Goal: Information Seeking & Learning: Compare options

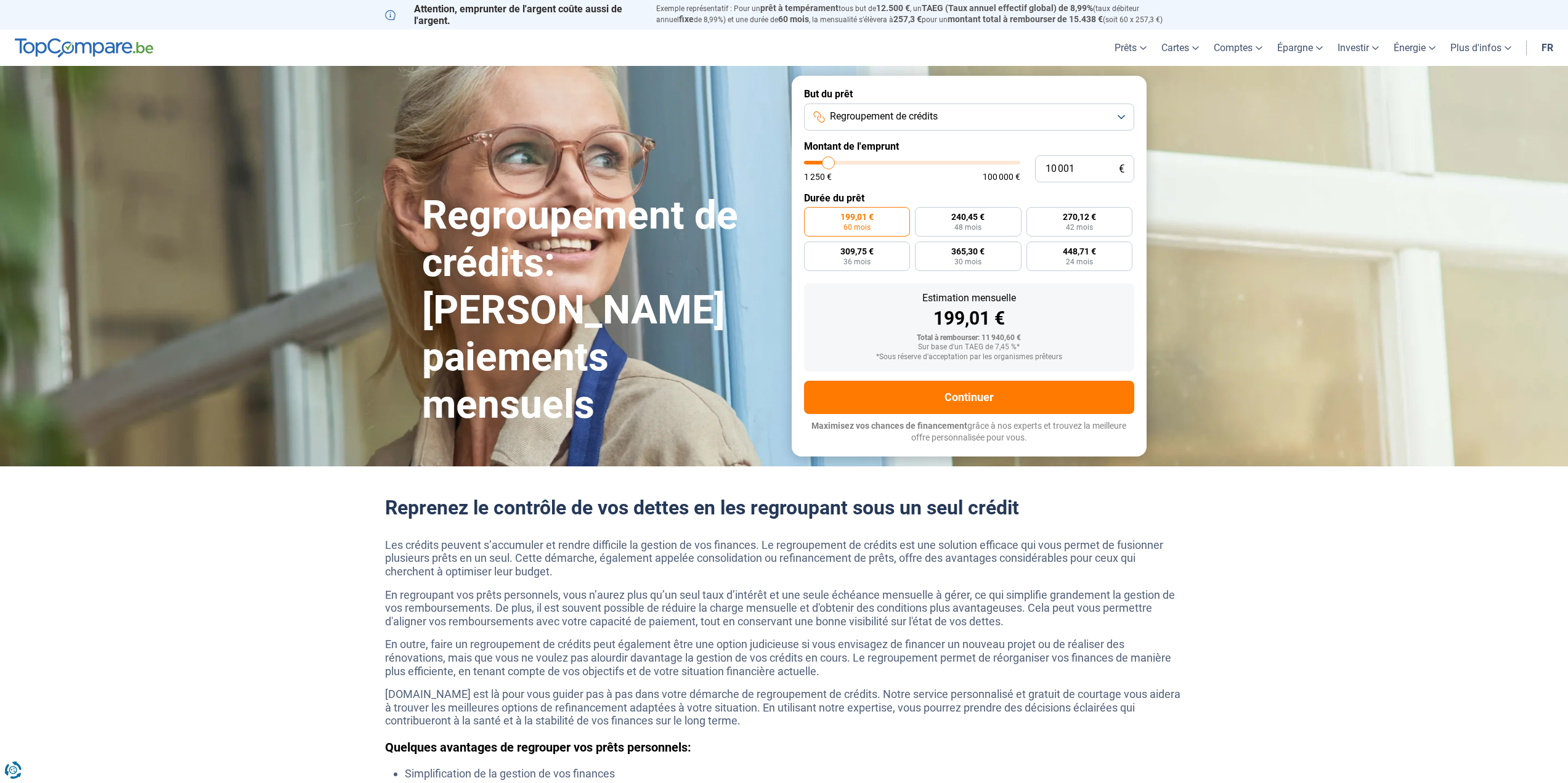
type input "8 000"
type input "8000"
type input "8 250"
type input "8250"
type input "8 500"
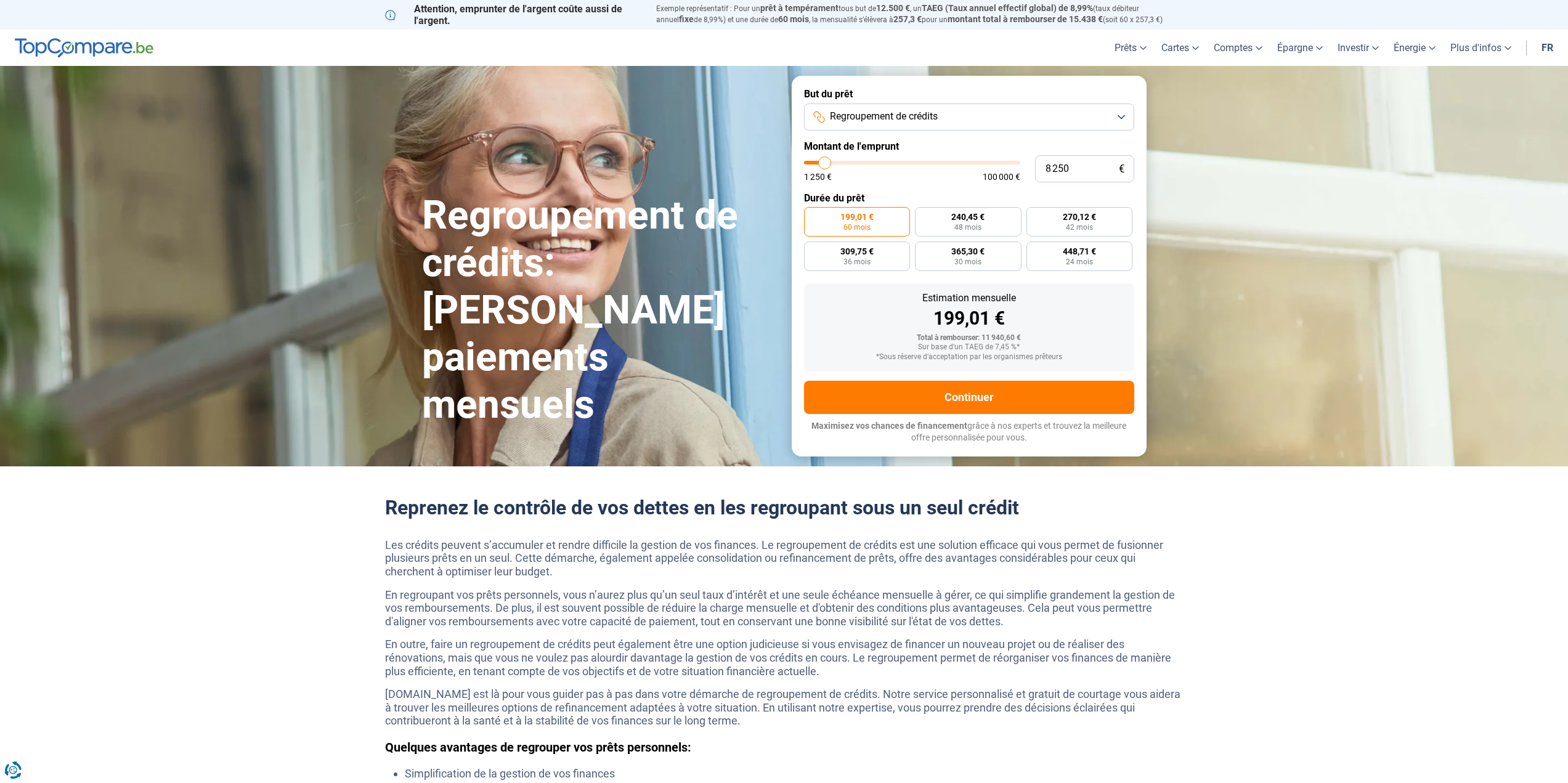
type input "8500"
type input "8 750"
type input "8750"
type input "9 500"
type input "9500"
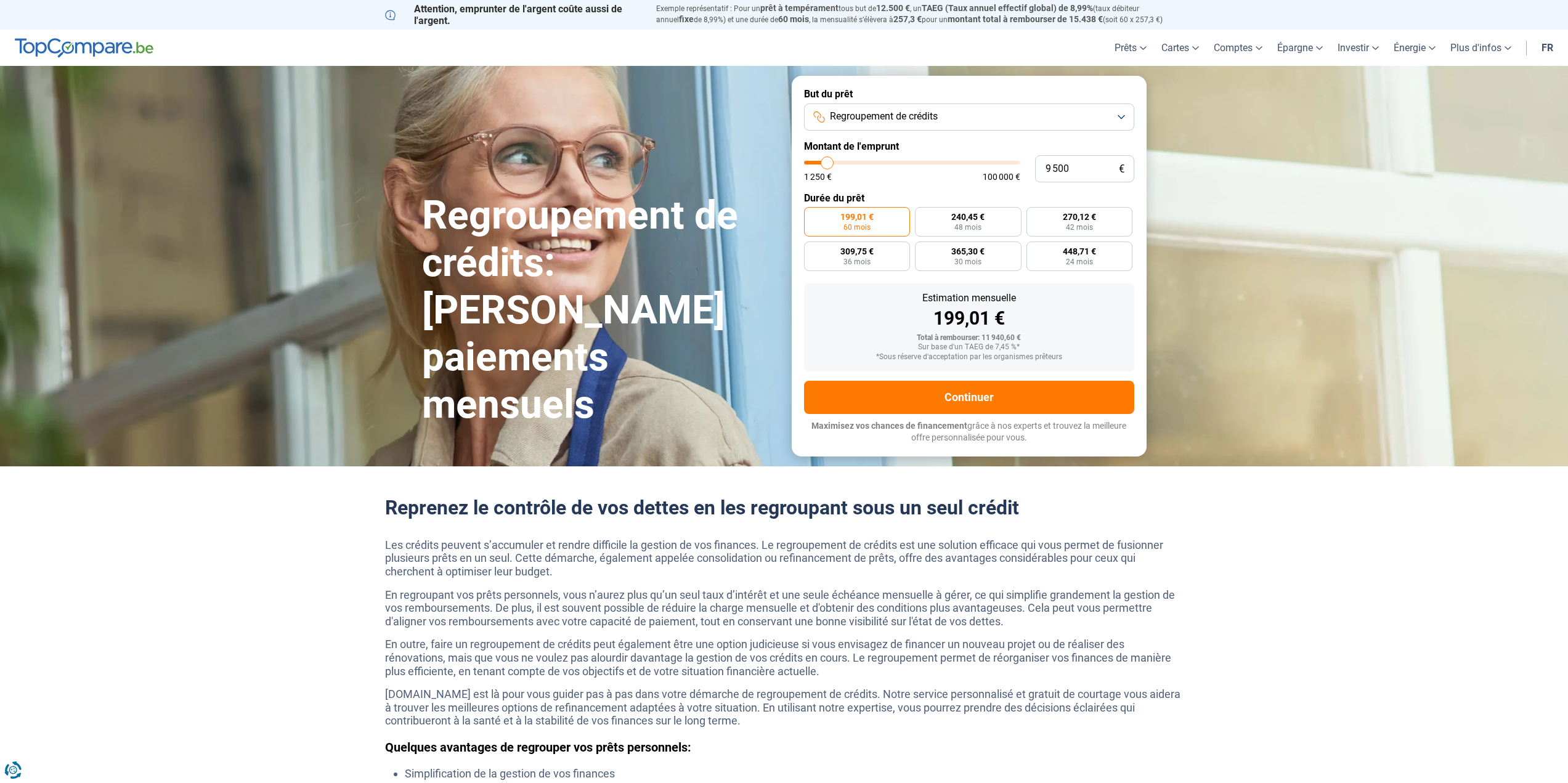
type input "10 000"
type input "10000"
type input "11 000"
type input "11000"
type input "11 750"
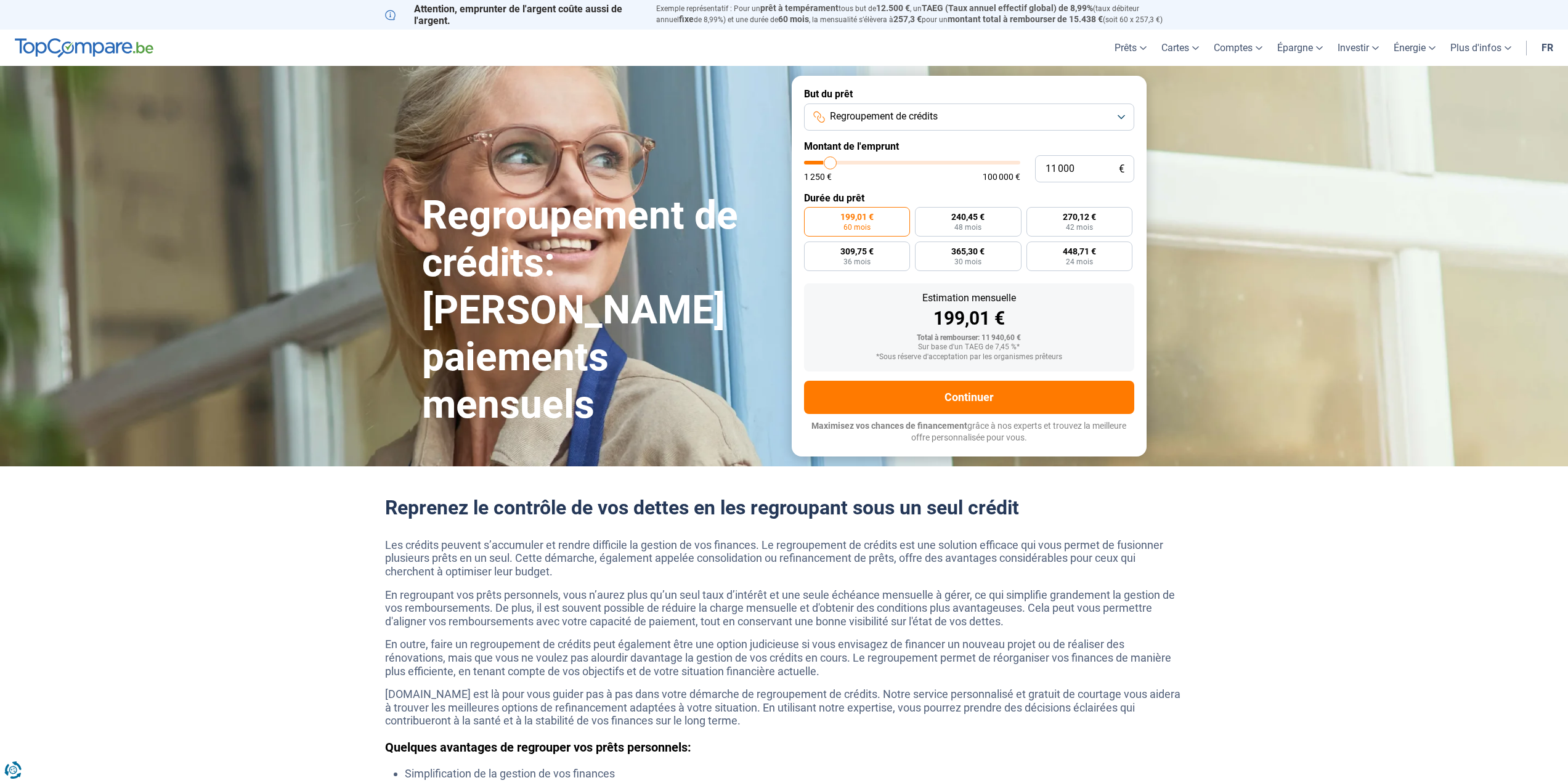
type input "11750"
type input "13 250"
type input "13250"
type input "14 500"
type input "14500"
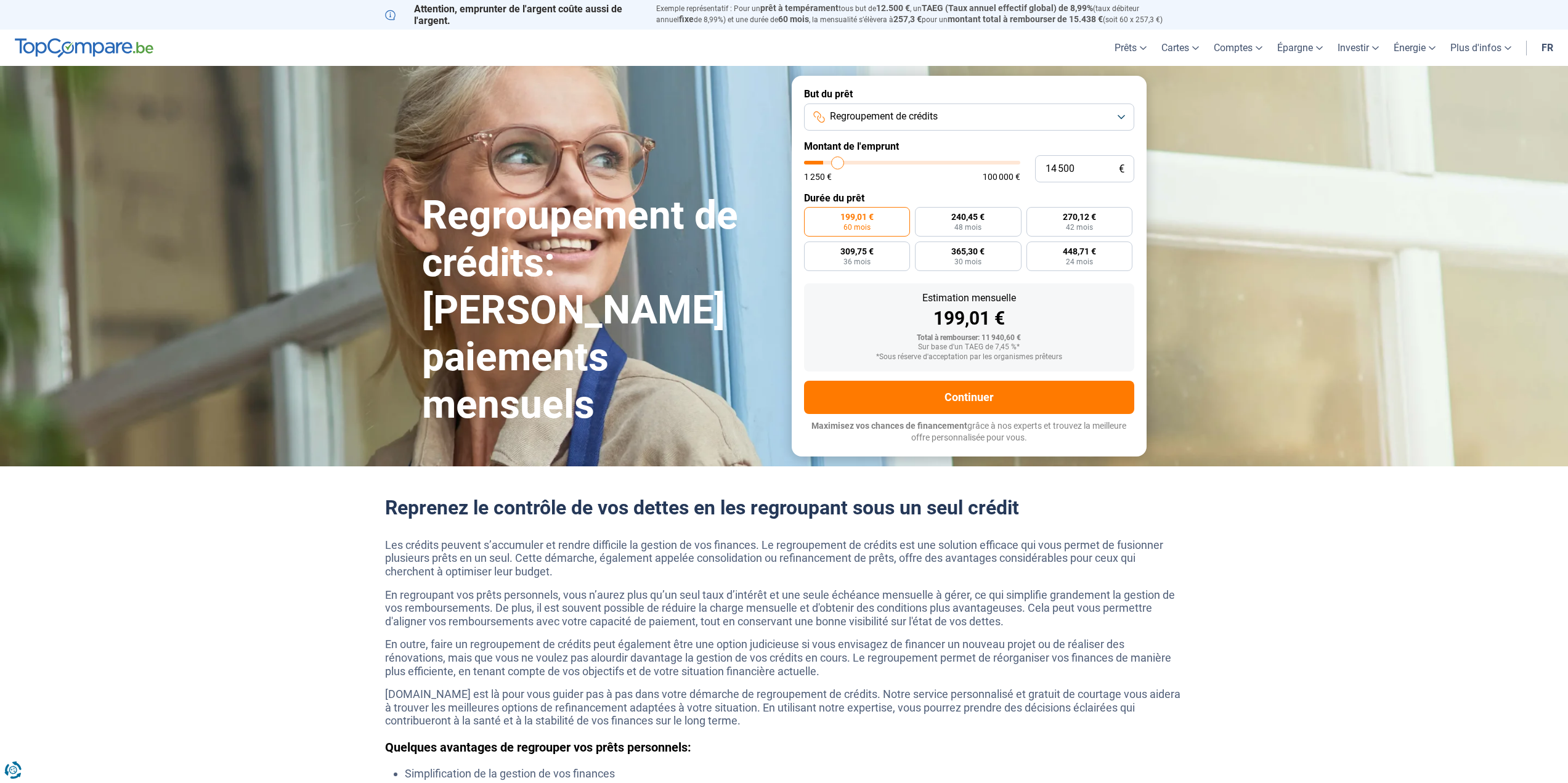
type input "16 250"
type input "16250"
type input "18 000"
type input "18000"
type input "20 000"
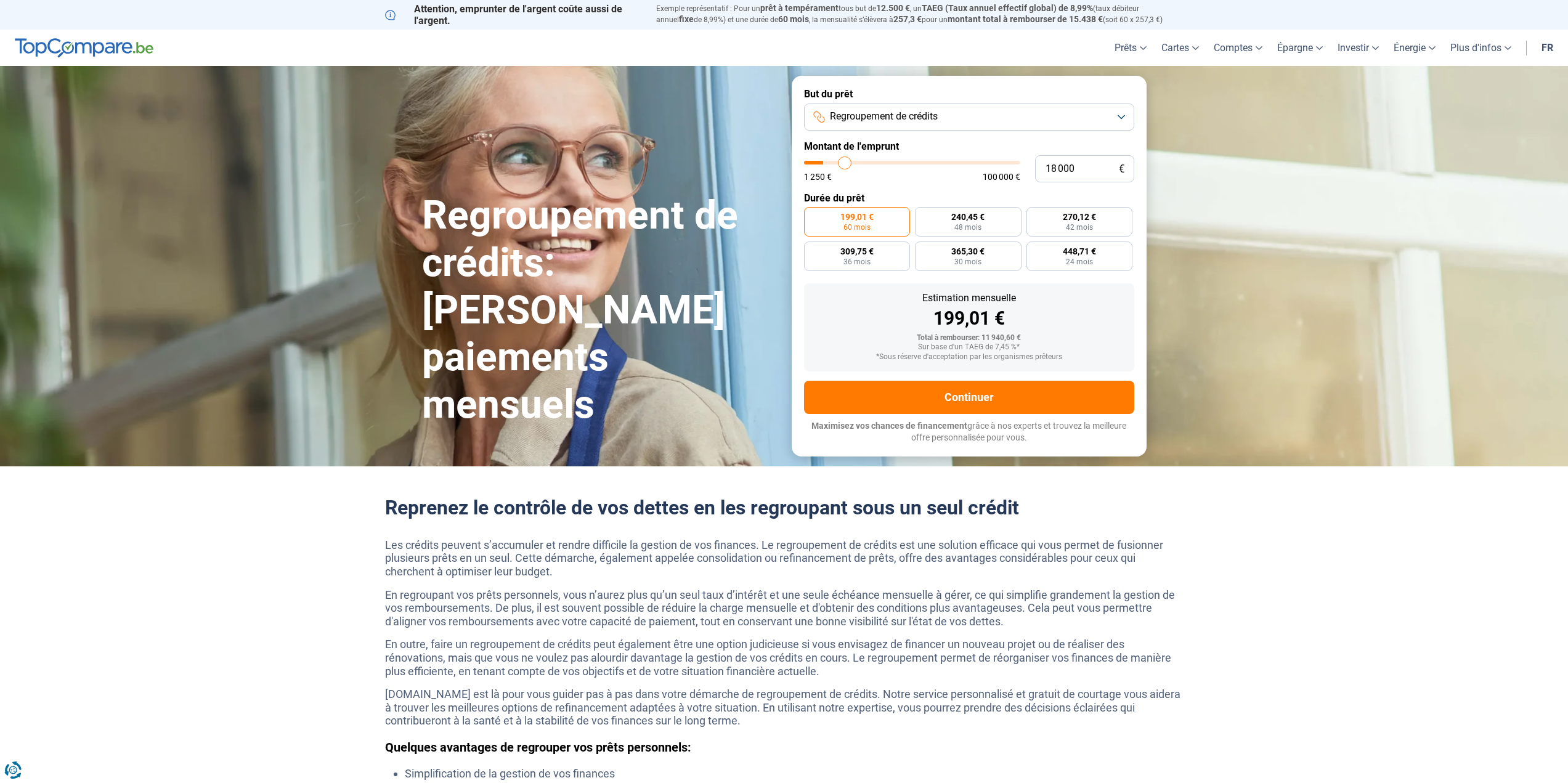
type input "20000"
type input "22 000"
type input "22000"
type input "24 250"
type input "24250"
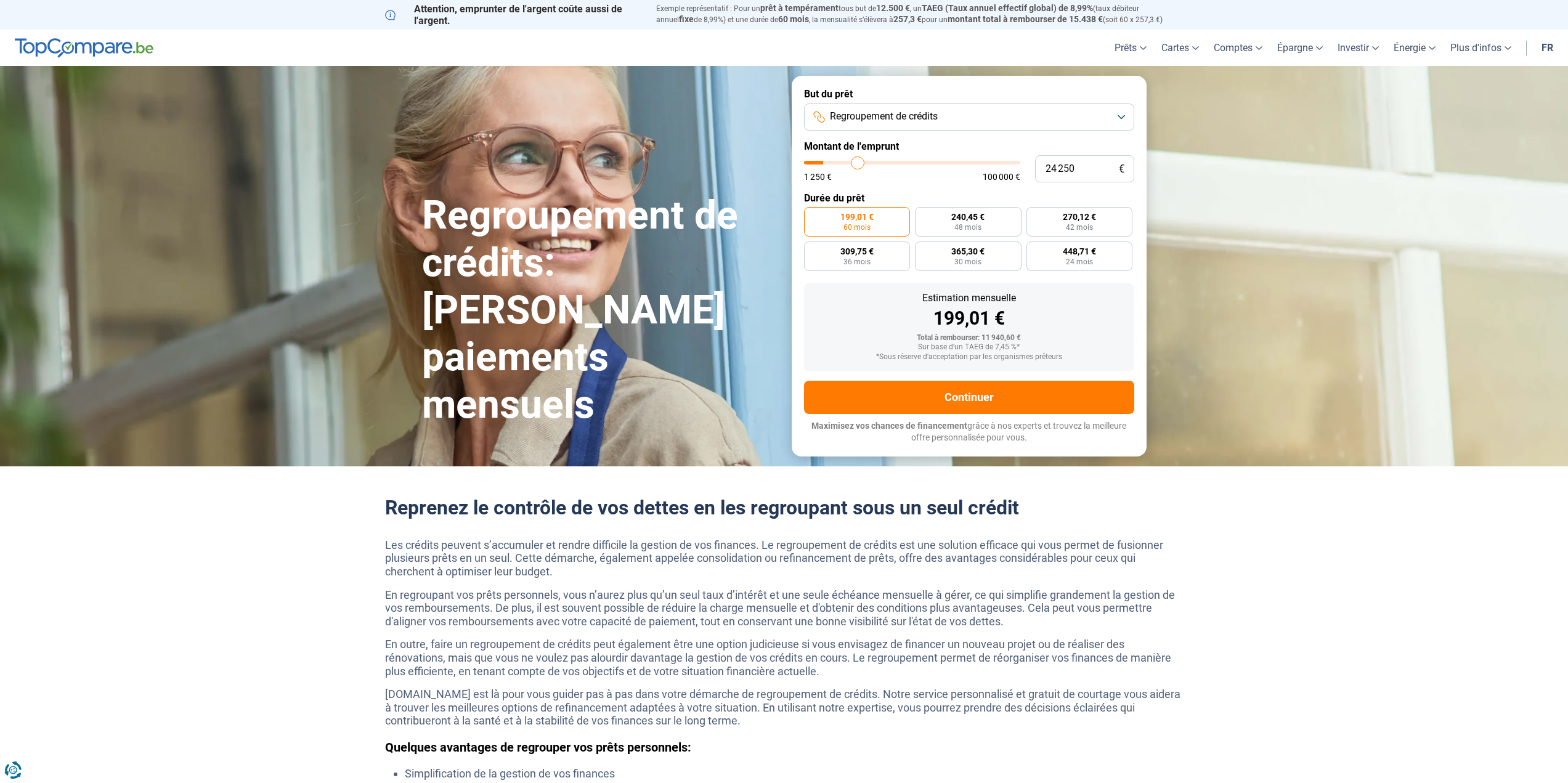
type input "26 250"
type input "26250"
type input "28 250"
type input "28250"
type input "30 500"
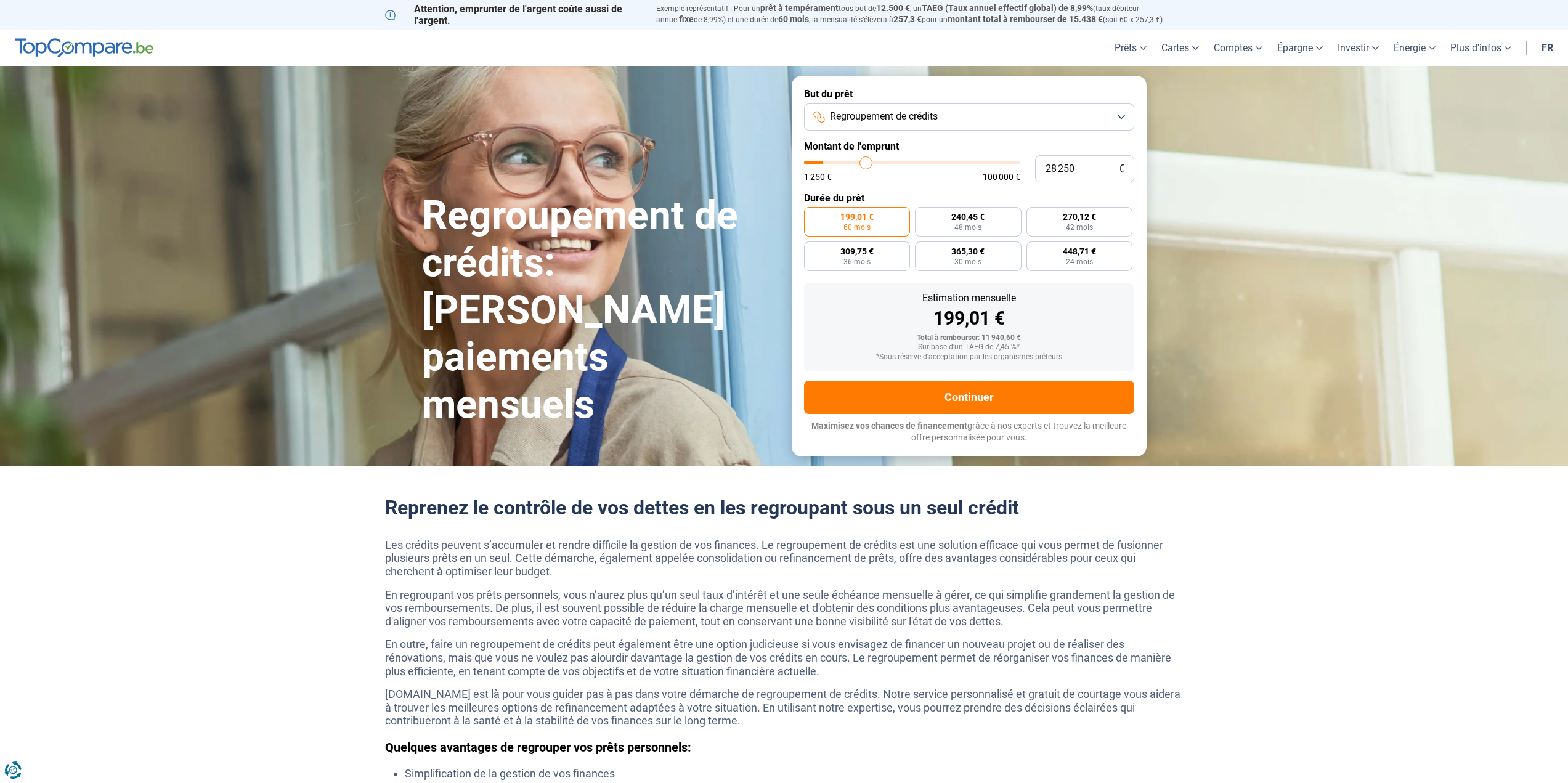
type input "30500"
type input "32 500"
type input "32500"
type input "34 000"
type input "34000"
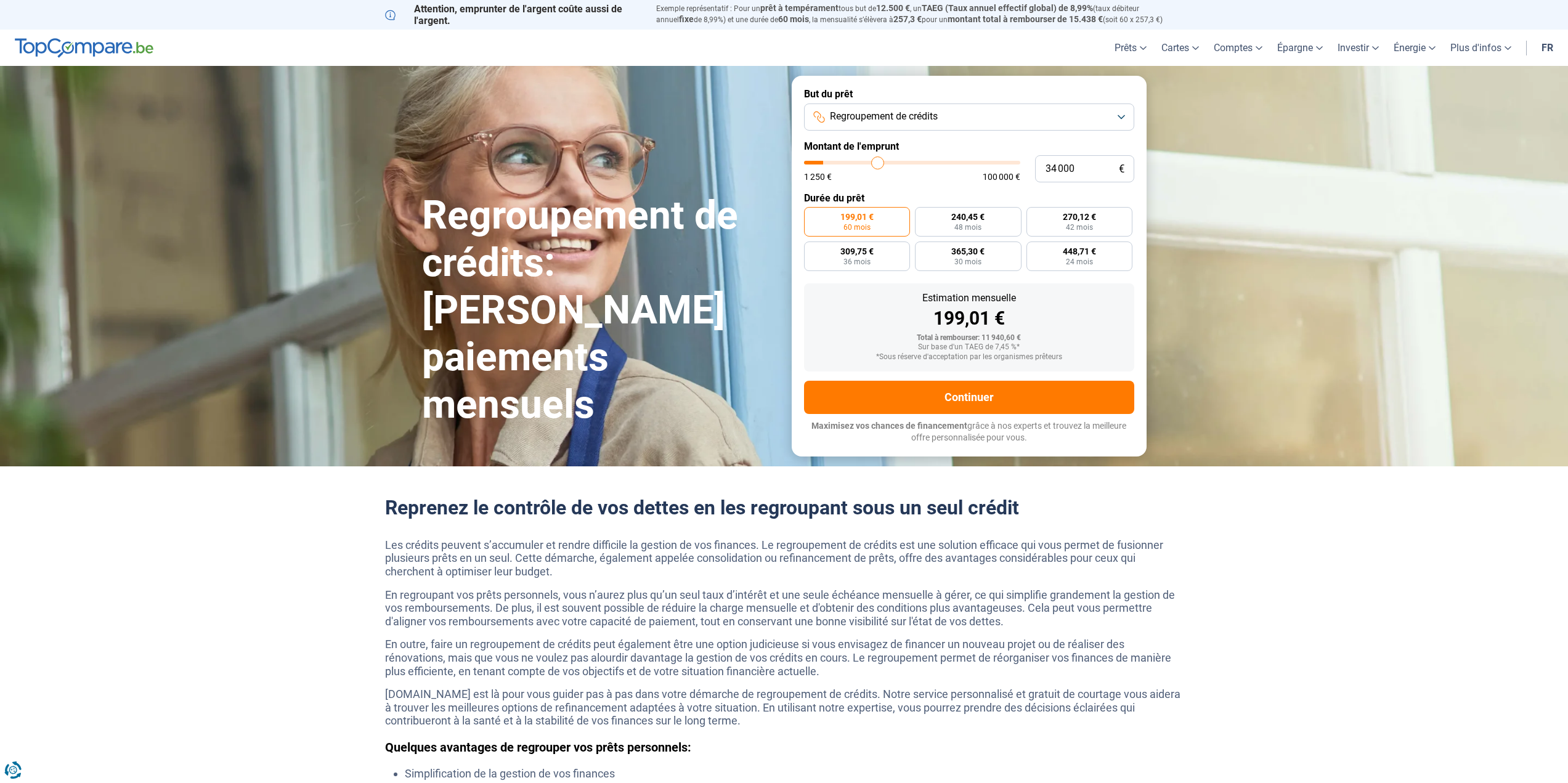
type input "36 250"
type input "36250"
type input "37 750"
type input "37750"
type input "38 750"
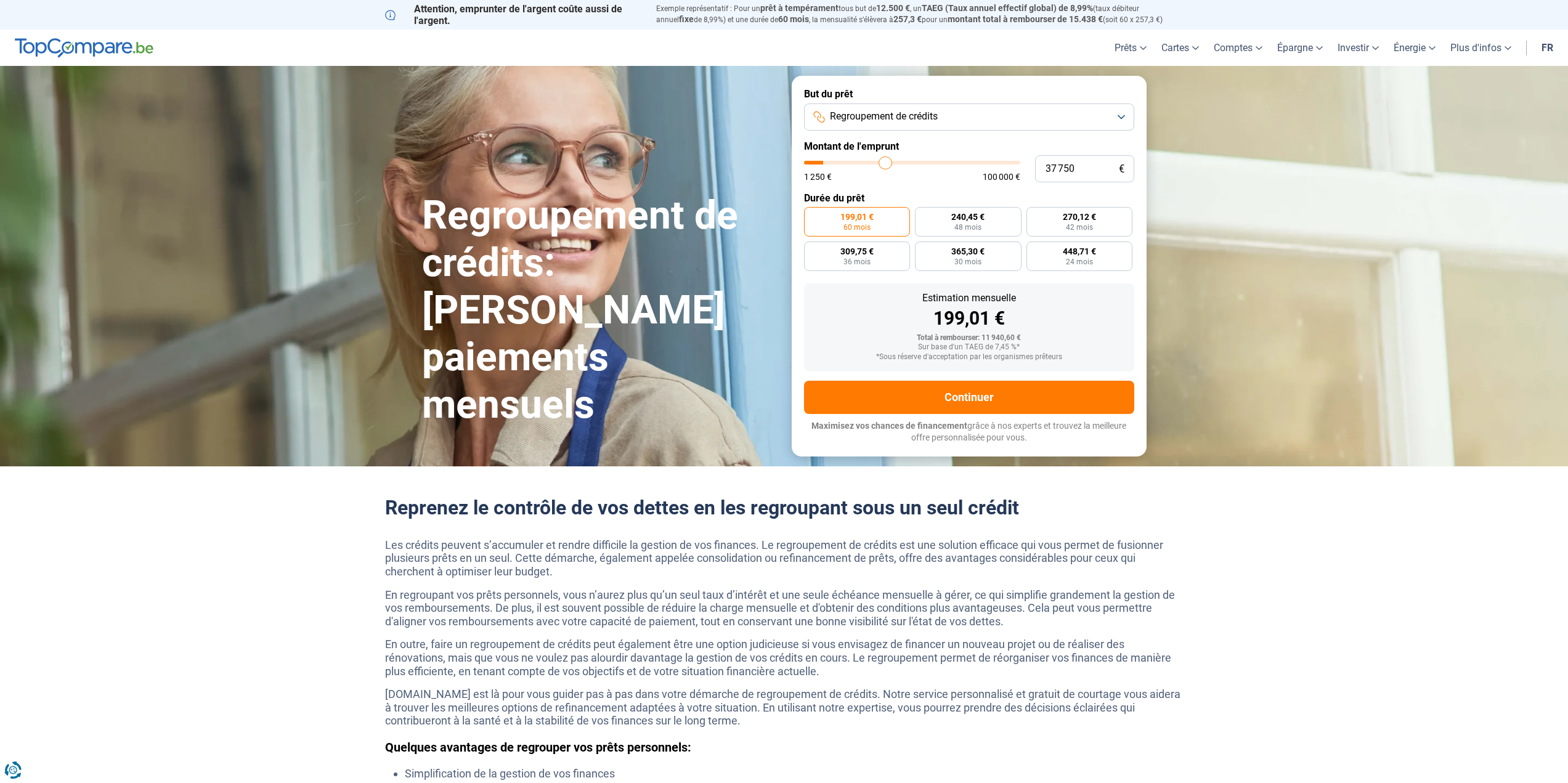
type input "38750"
type input "40 000"
type input "40000"
type input "41 250"
type input "41250"
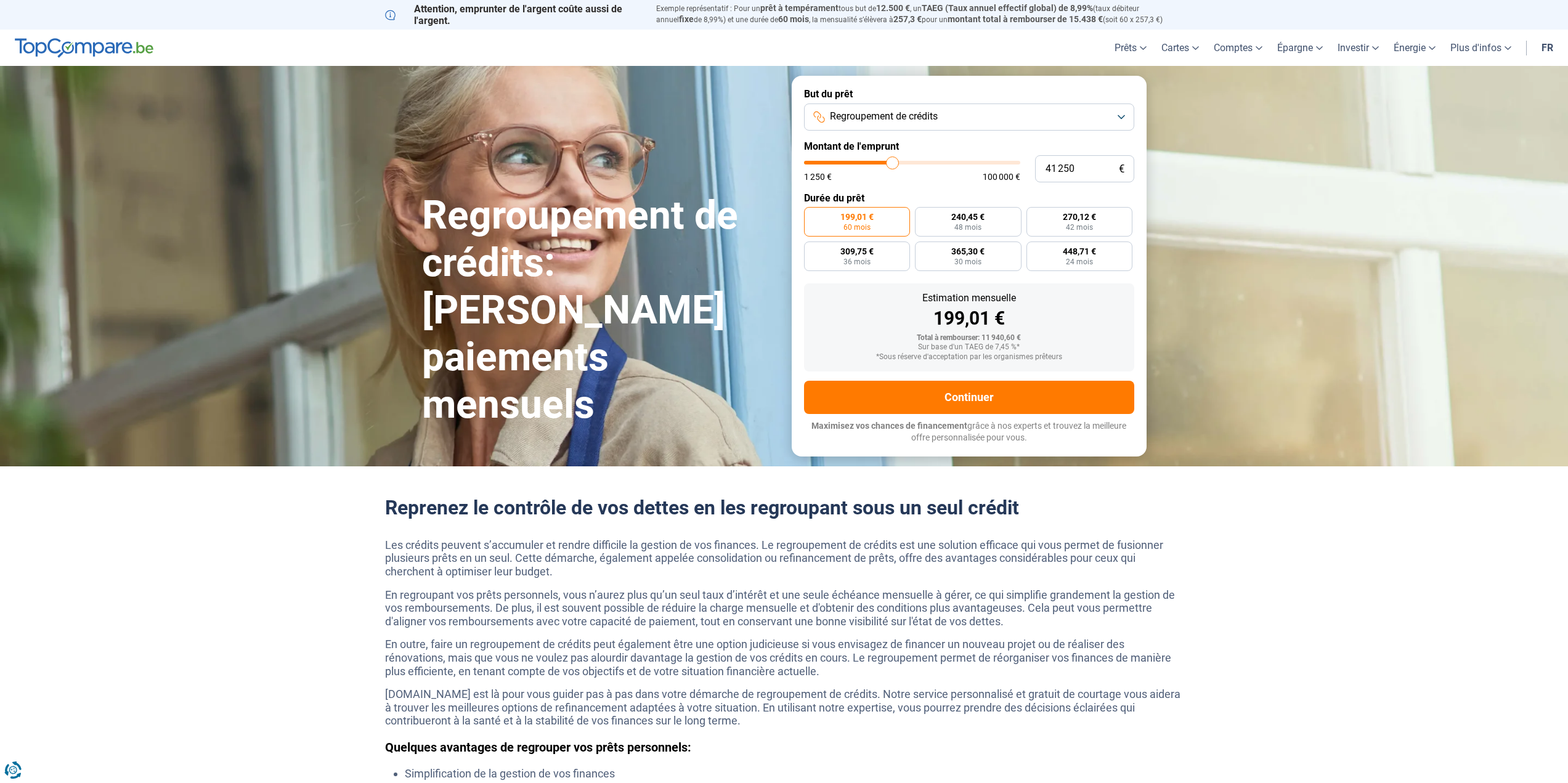
type input "42 250"
type input "42250"
type input "43 000"
type input "43000"
type input "44 000"
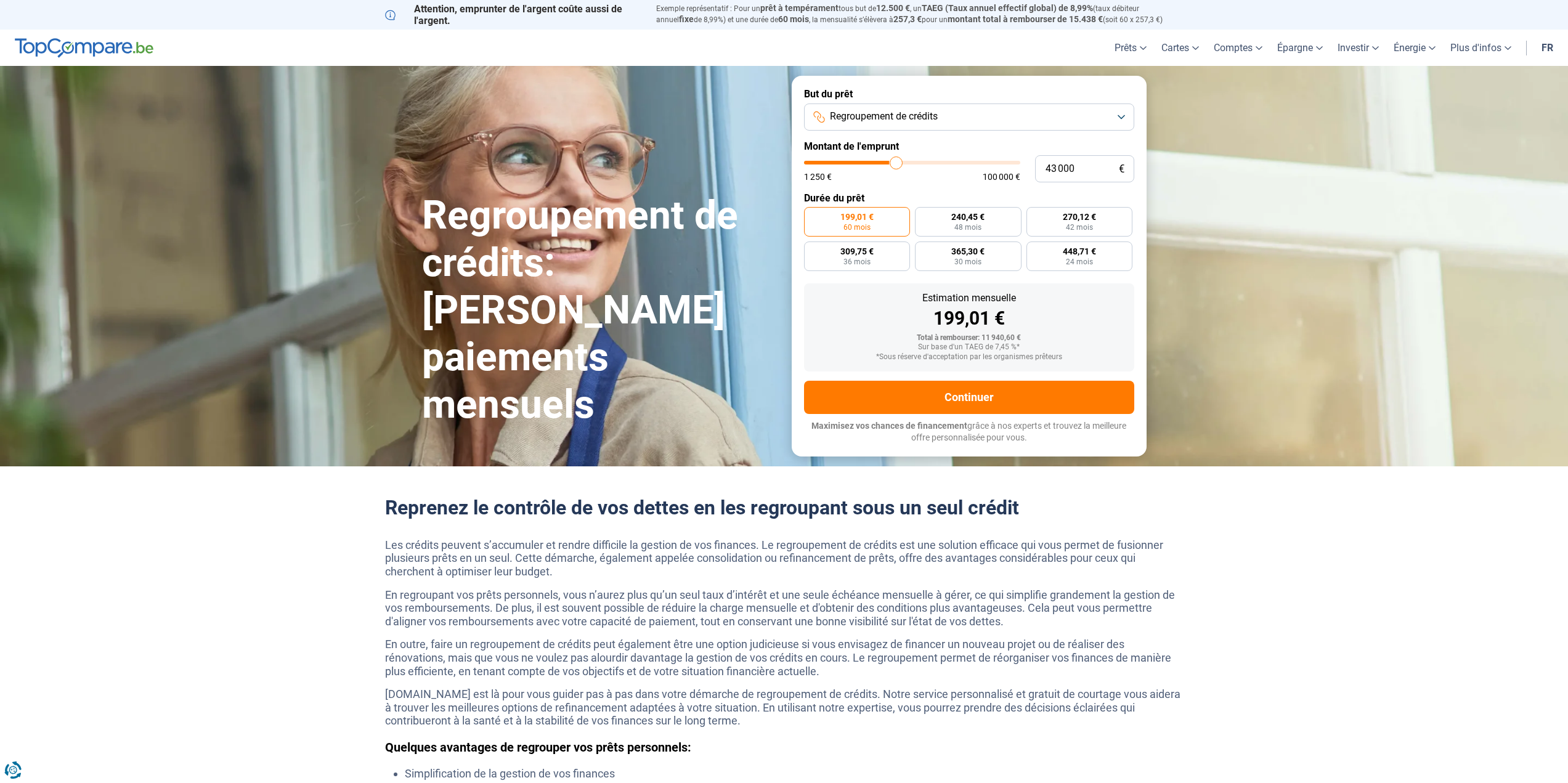
type input "44000"
type input "45 000"
type input "45000"
type input "45 750"
type input "45750"
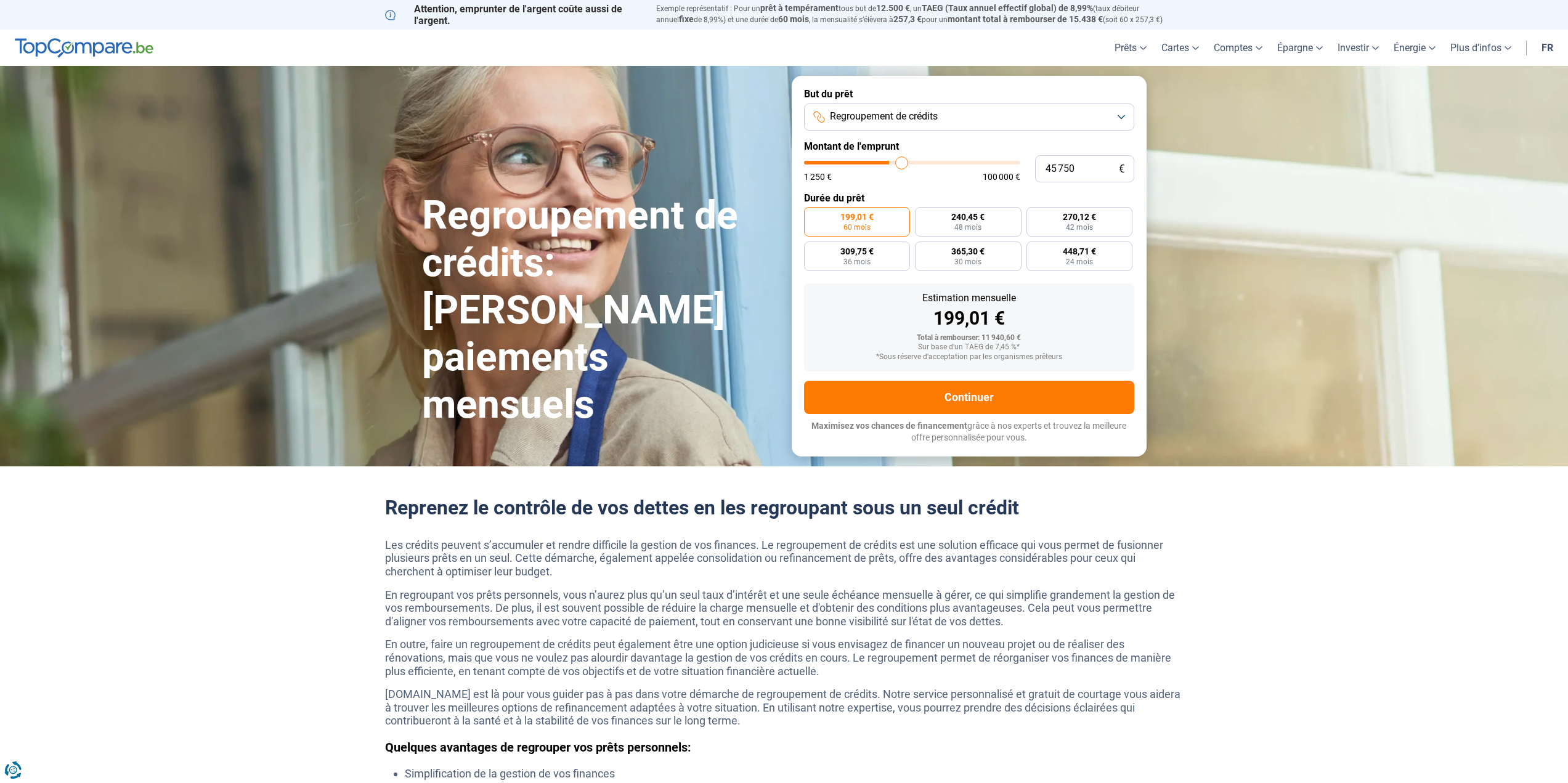
type input "46 500"
type input "46500"
type input "47 250"
type input "47250"
type input "48 250"
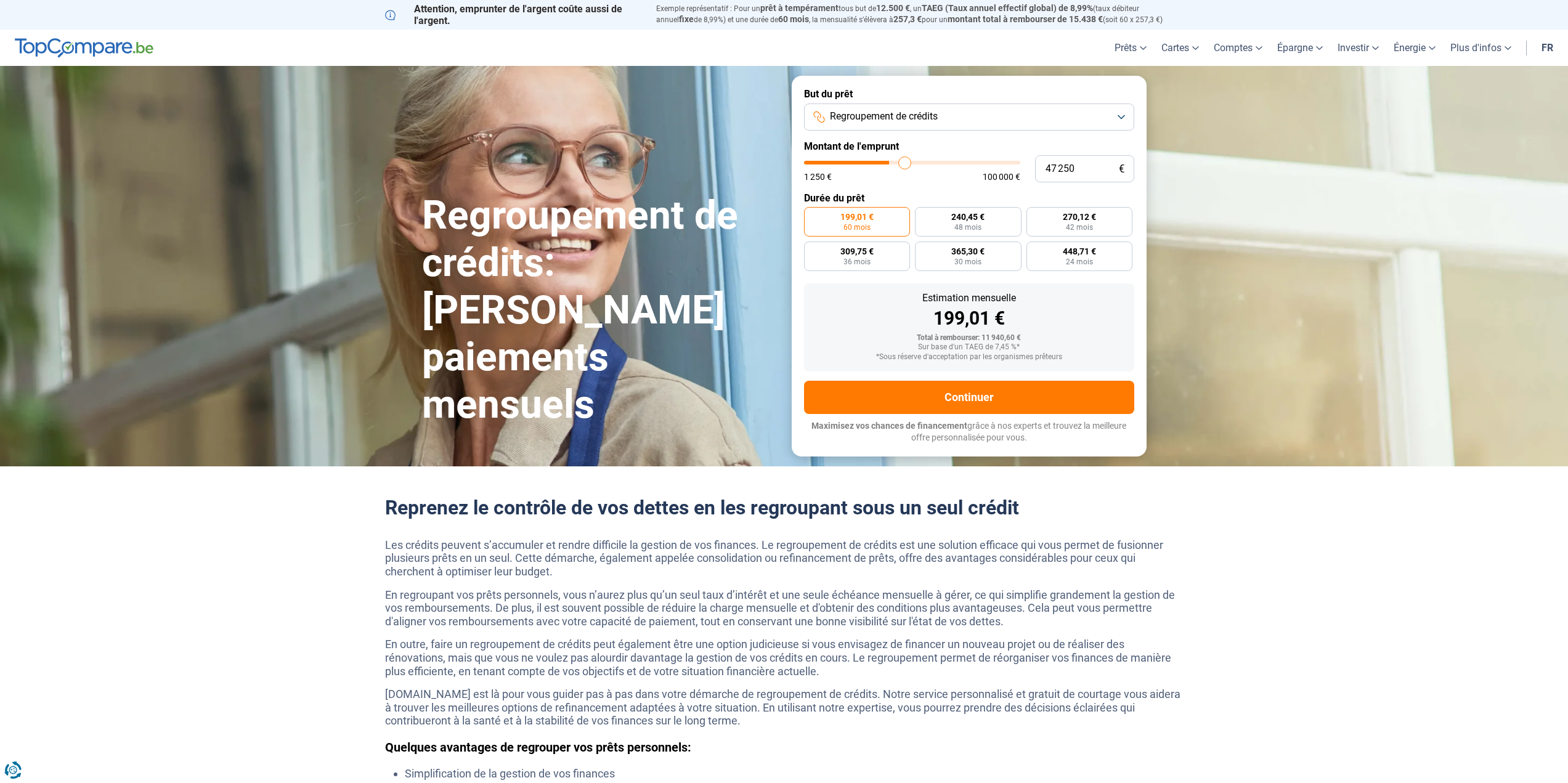
type input "48250"
type input "48 750"
type input "48750"
type input "49 750"
type input "49750"
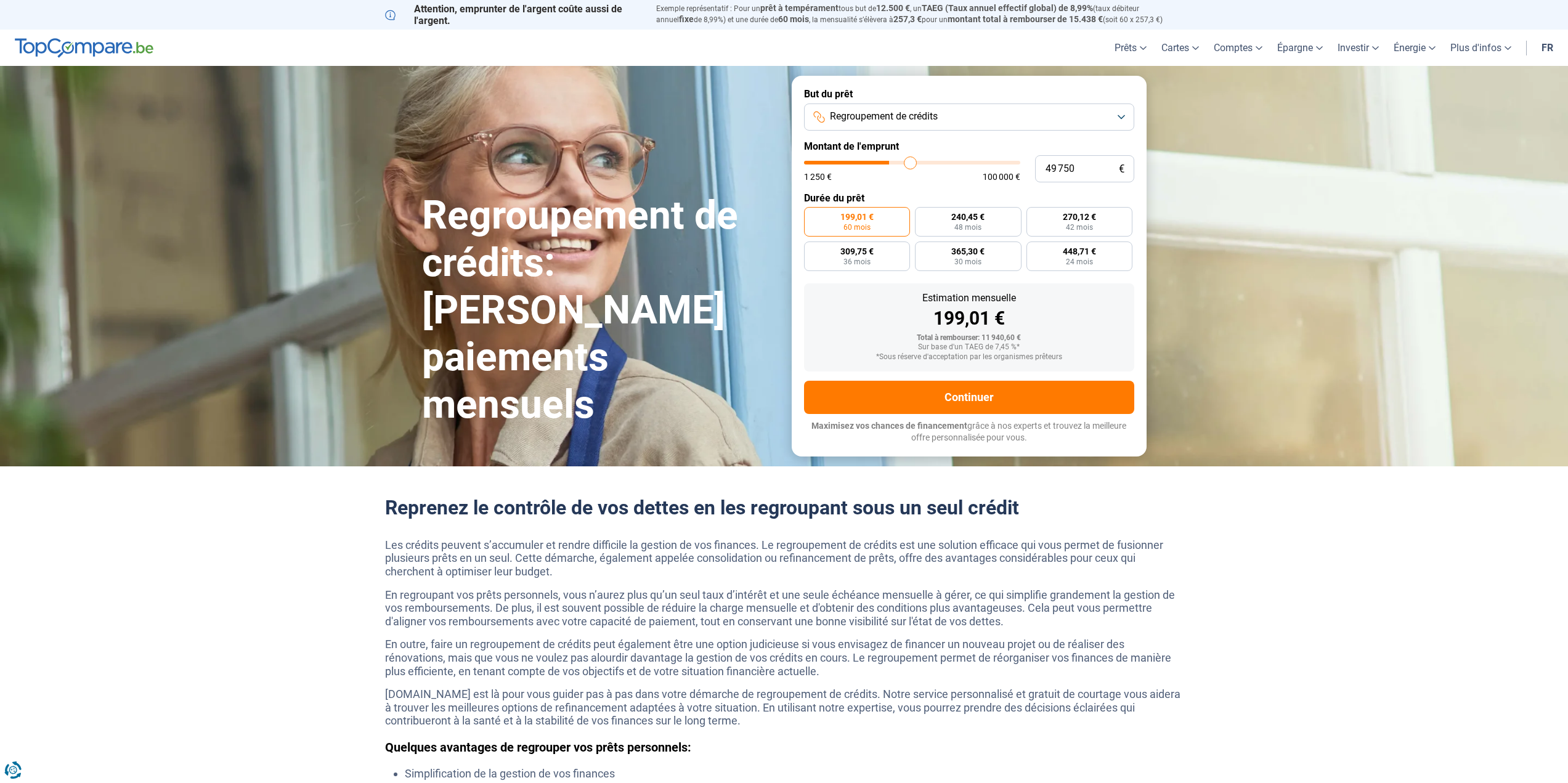
type input "50 250"
type input "50250"
type input "51 000"
type input "51000"
type input "51 750"
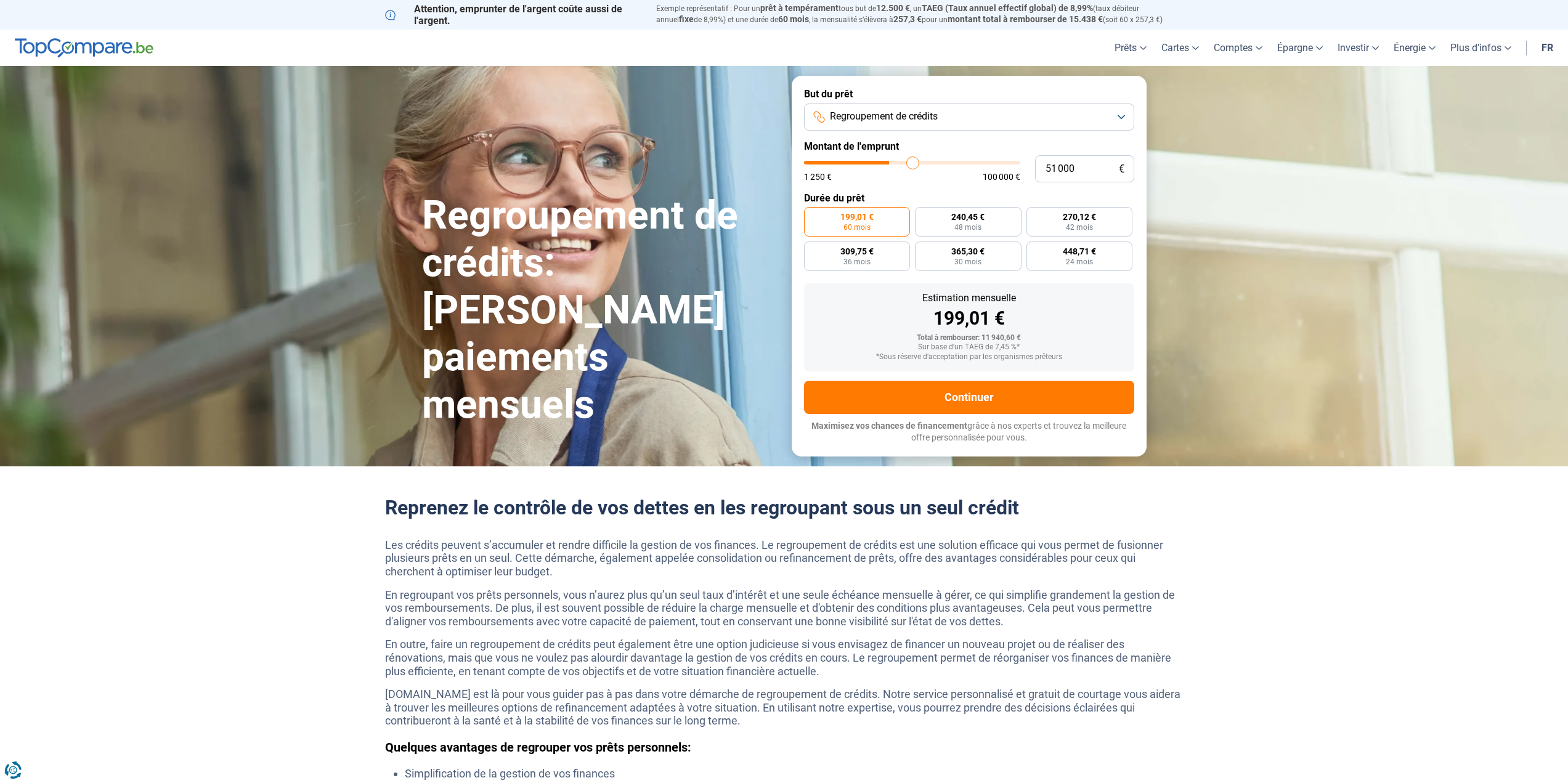
type input "51750"
type input "52 000"
type input "52000"
type input "52 500"
type input "52500"
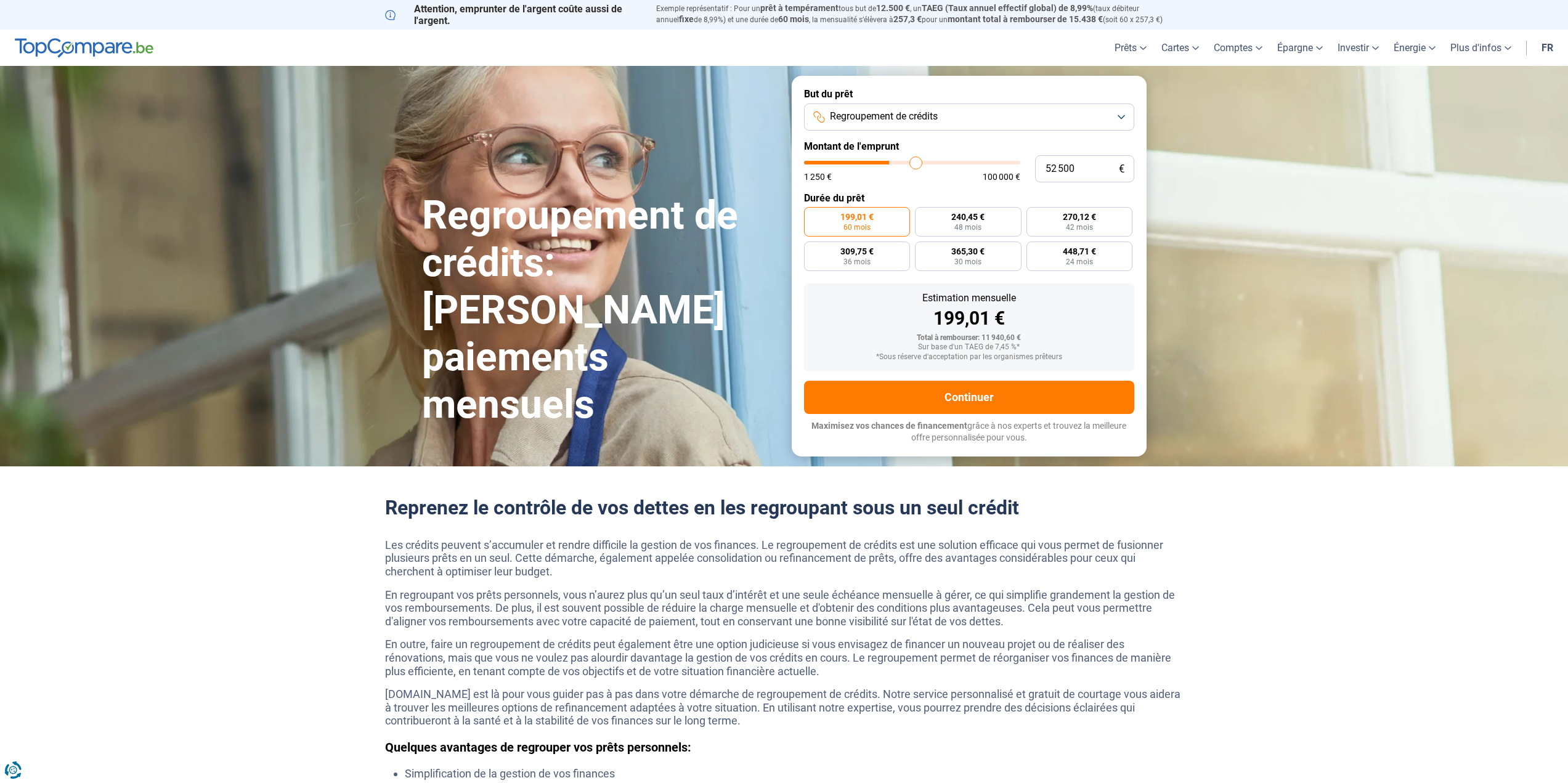
type input "53 000"
type input "53000"
type input "53 500"
type input "53500"
type input "54 250"
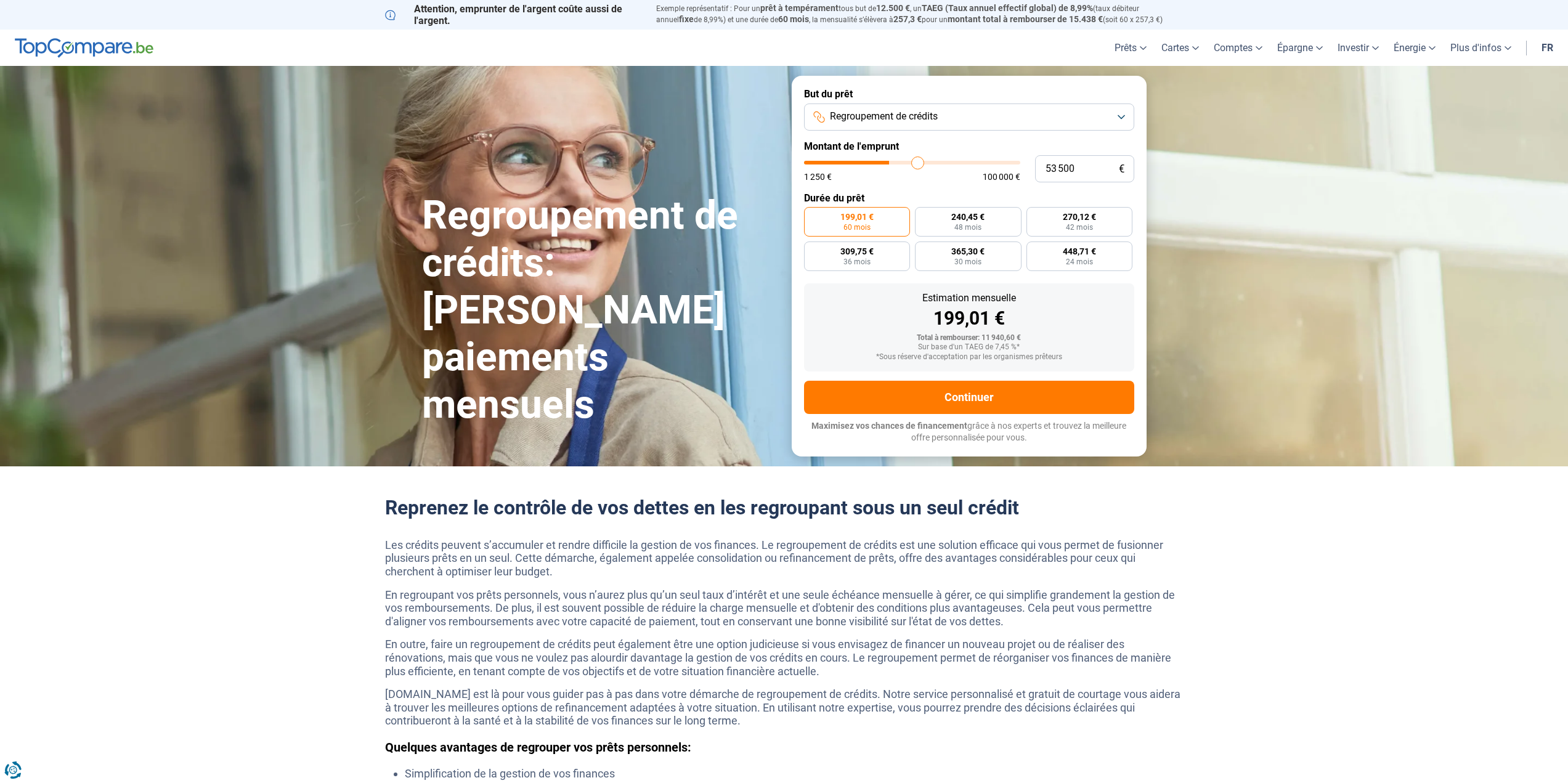
type input "54250"
type input "54 750"
type input "54750"
type input "55 750"
type input "55750"
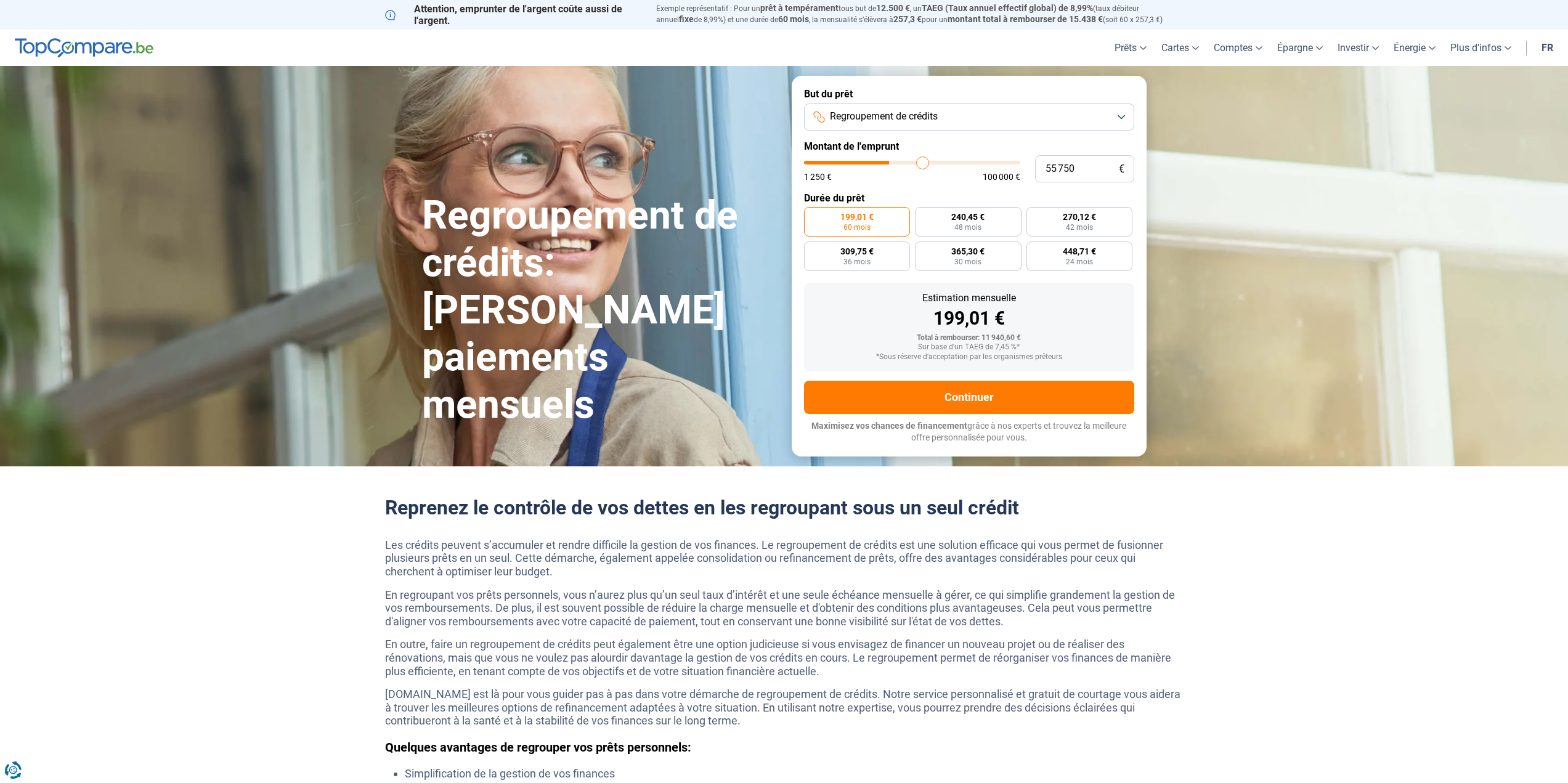
type input "56 000"
type input "56000"
type input "56 500"
type input "56500"
type input "57 250"
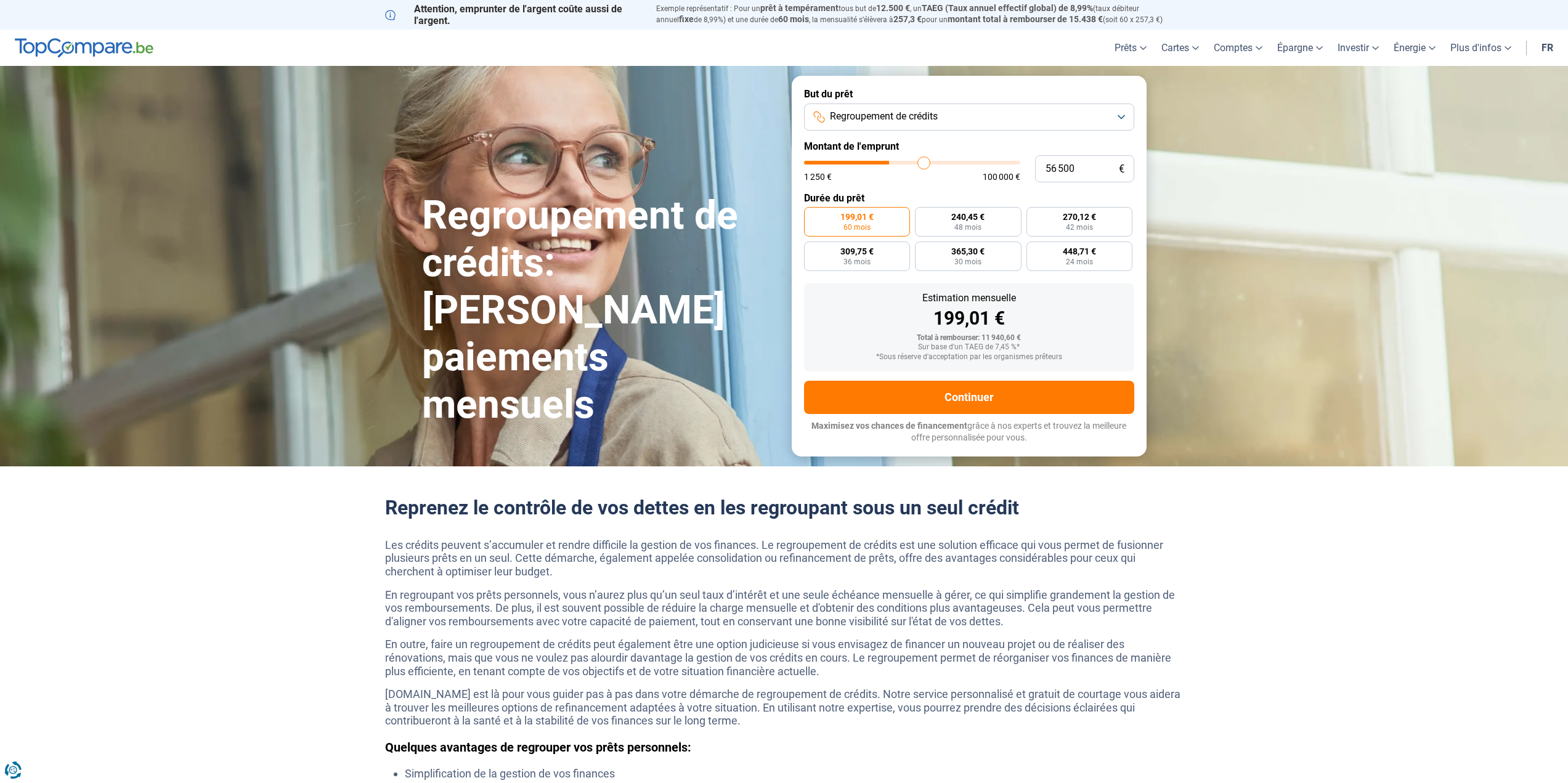
type input "57250"
type input "57 500"
type input "57500"
type input "58 000"
type input "58000"
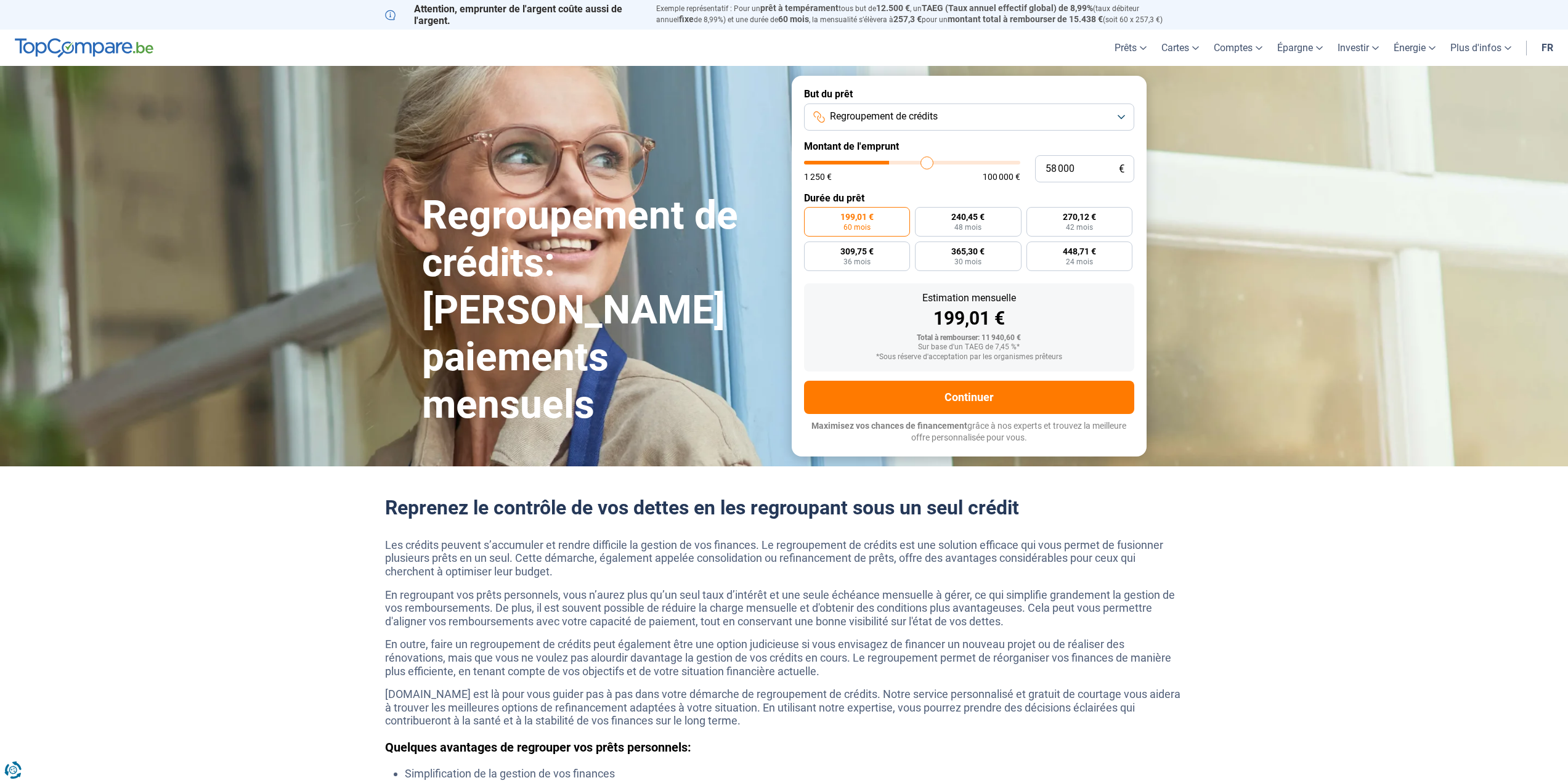
type input "58 750"
type input "58750"
type input "59 250"
type input "59250"
type input "60 250"
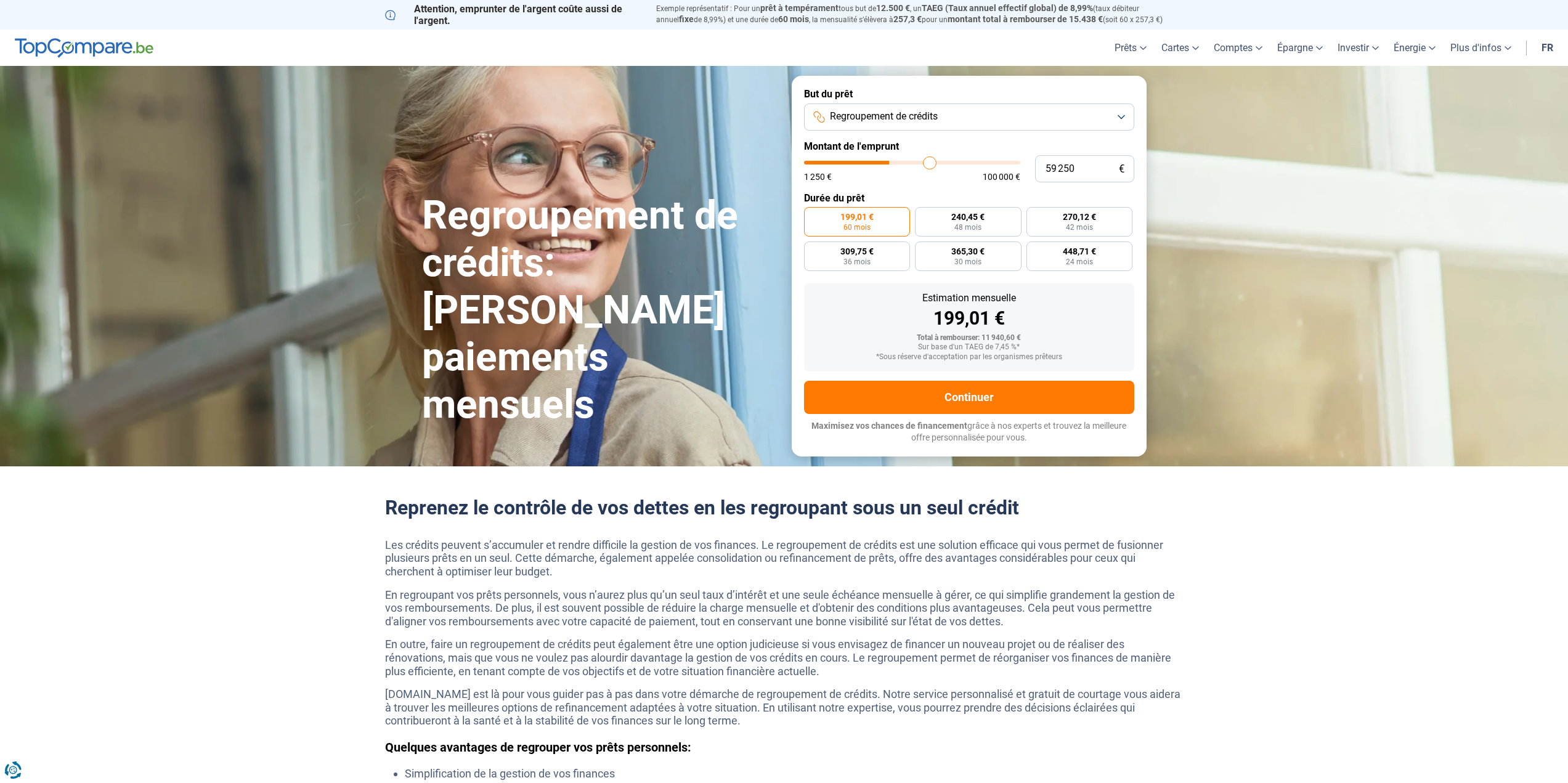
type input "60250"
type input "60 750"
type input "60750"
type input "61 500"
type input "61500"
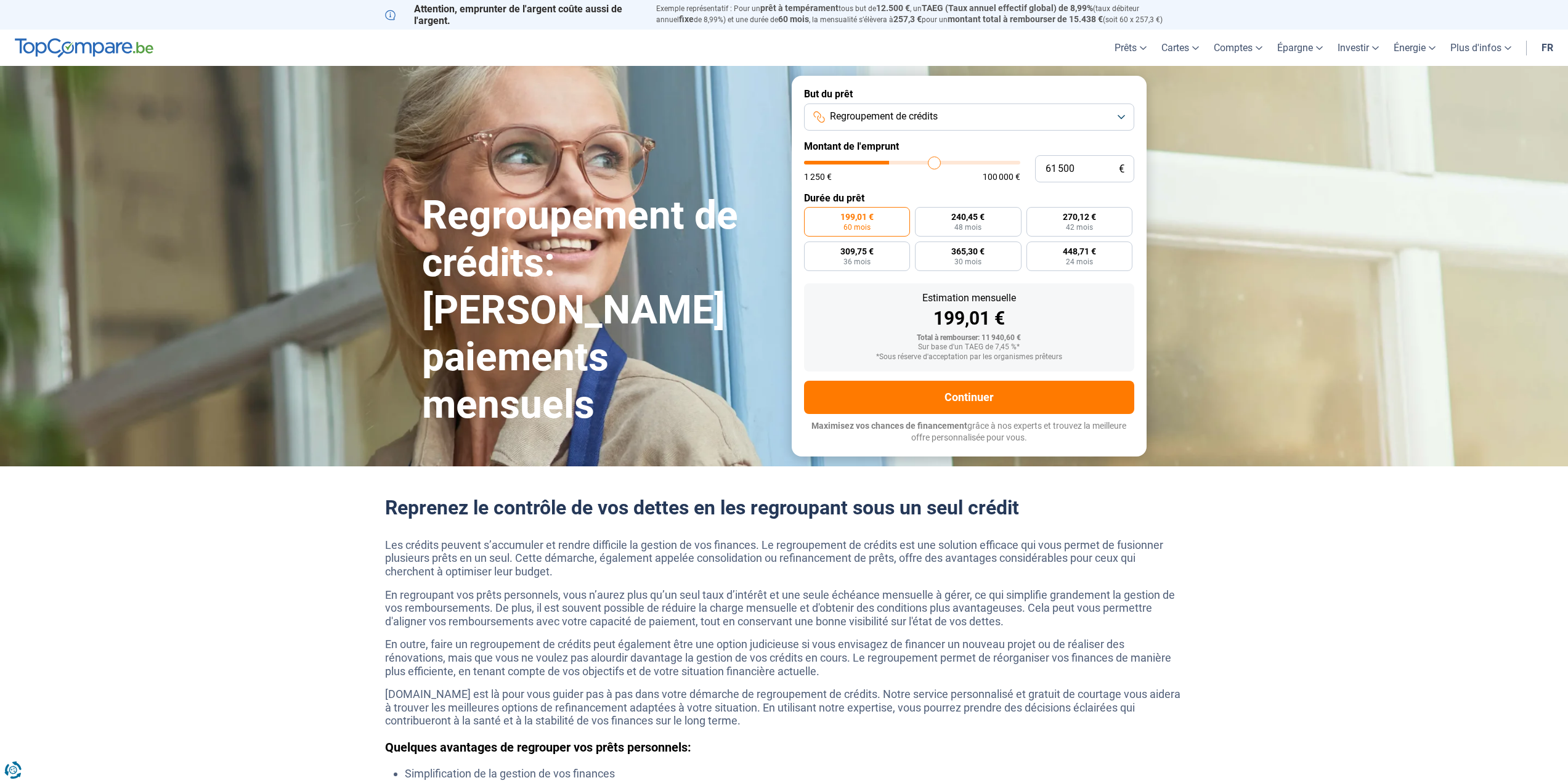
type input "62 250"
type input "62250"
type input "63 500"
type input "63500"
type input "64 250"
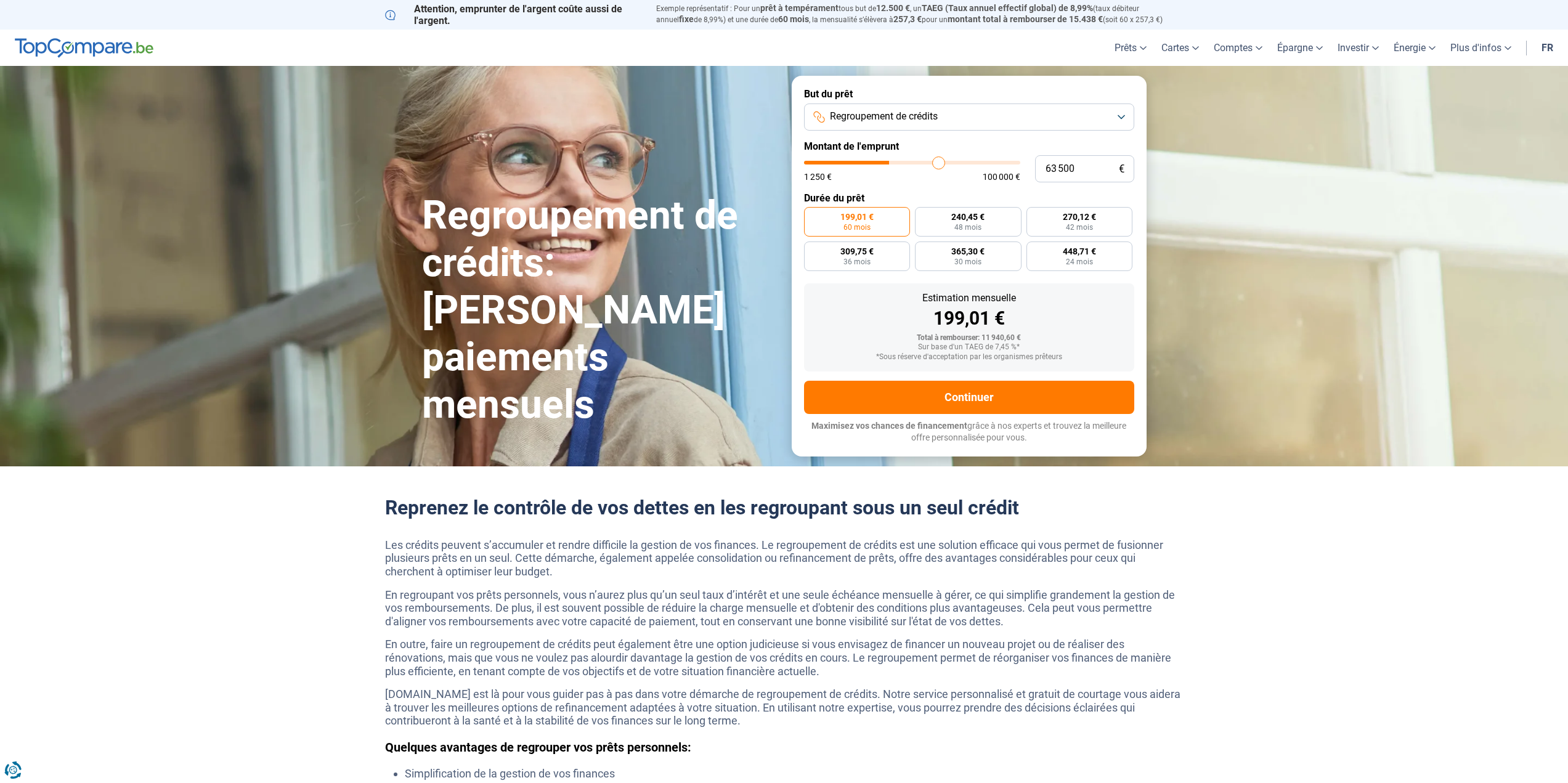
type input "64250"
type input "65 000"
type input "65000"
type input "66 000"
type input "66000"
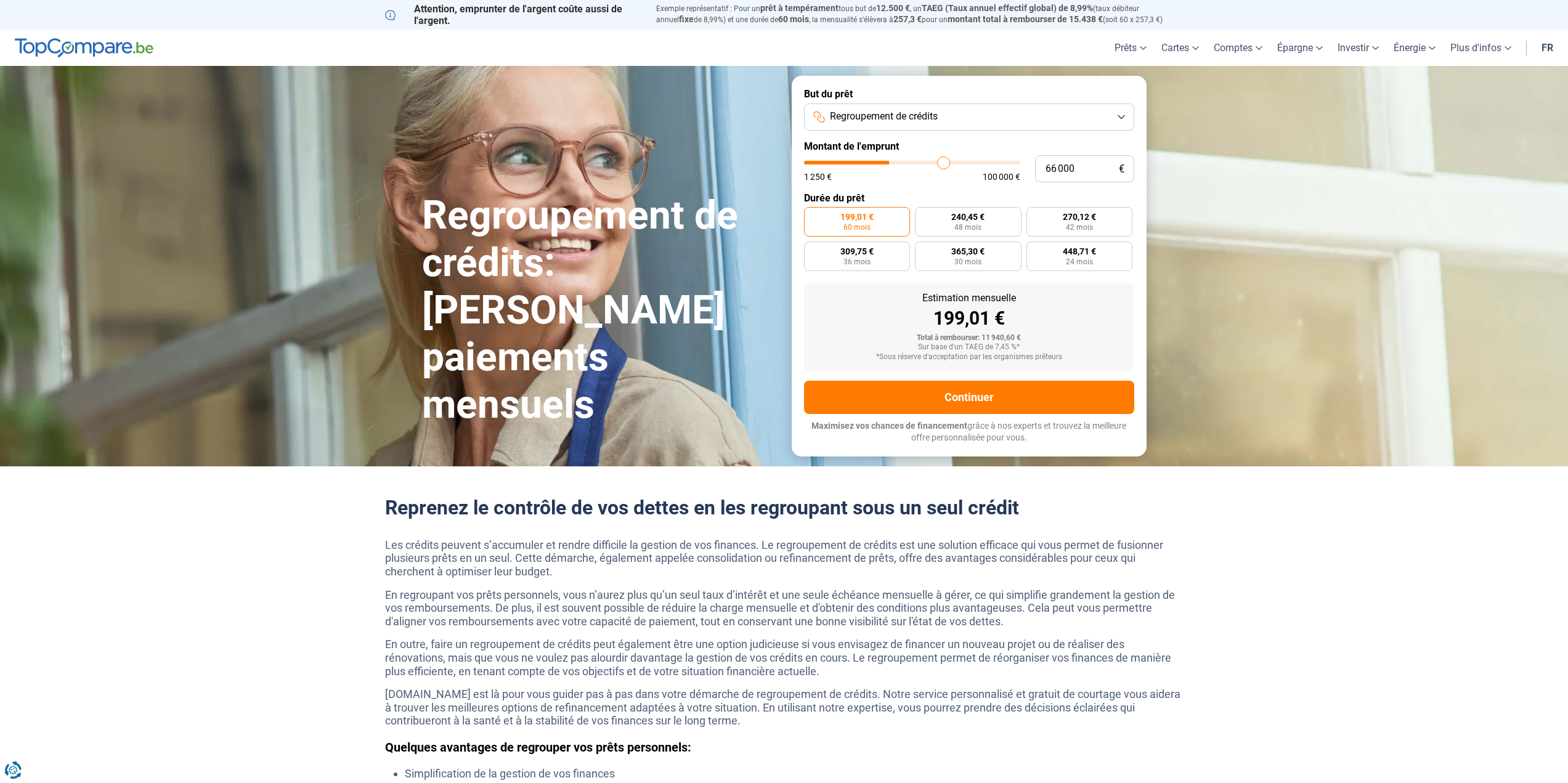
type input "66 750"
type input "66750"
type input "67 750"
type input "67750"
type input "68 750"
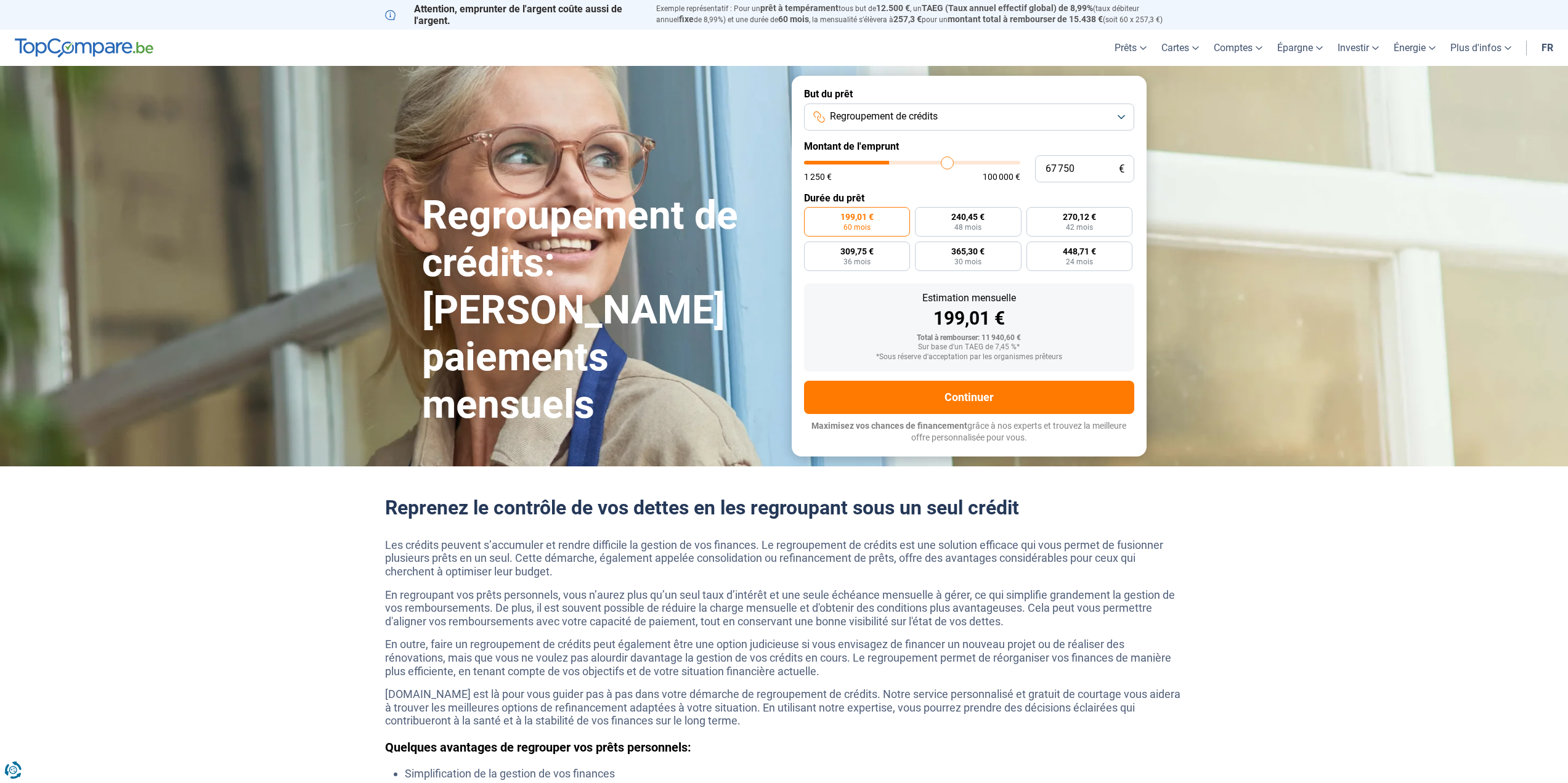
type input "68750"
type input "69 250"
type input "69250"
type input "70 250"
type input "70250"
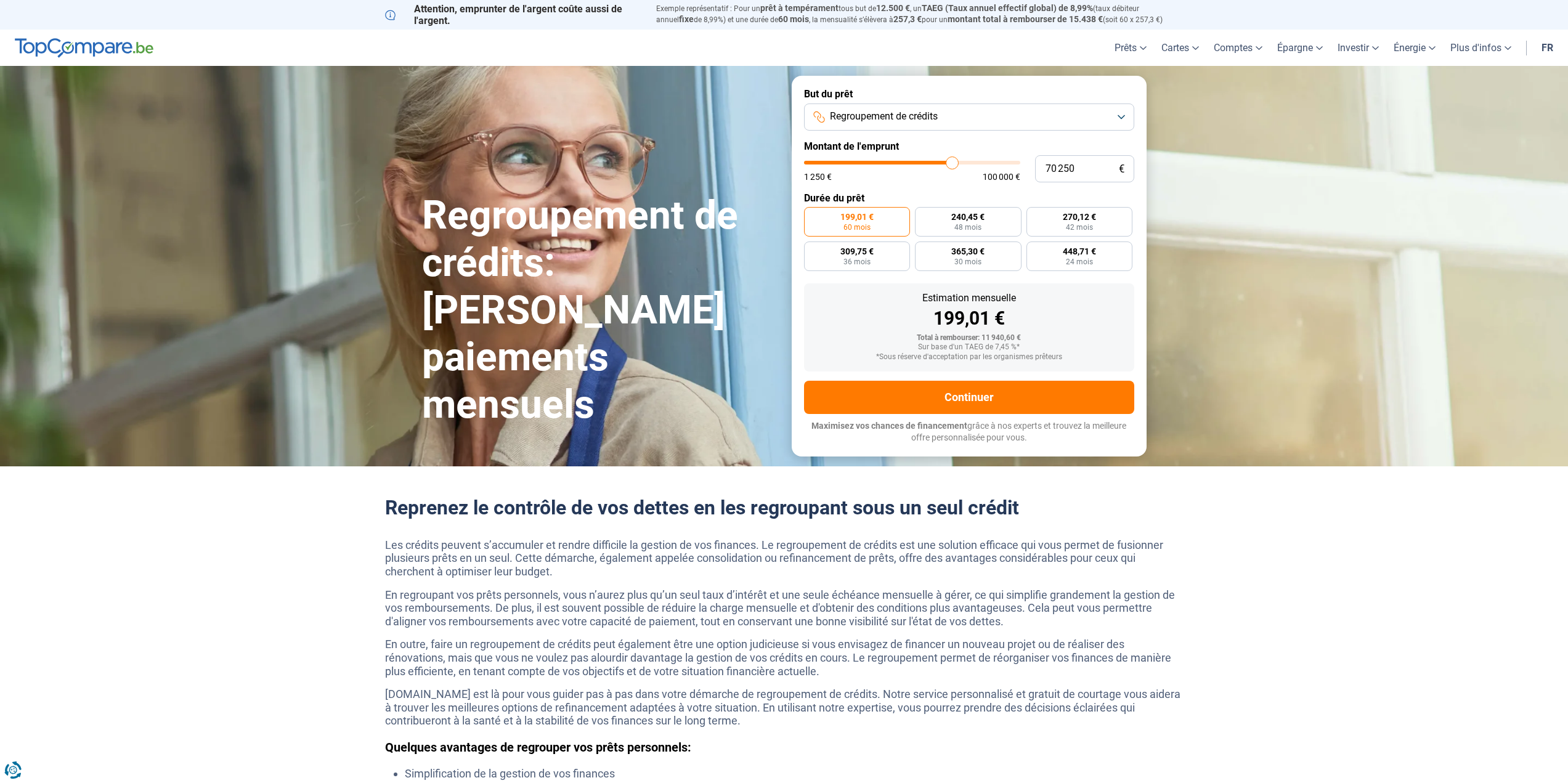
type input "71 000"
type input "71000"
type input "71 750"
type input "71750"
type input "72 500"
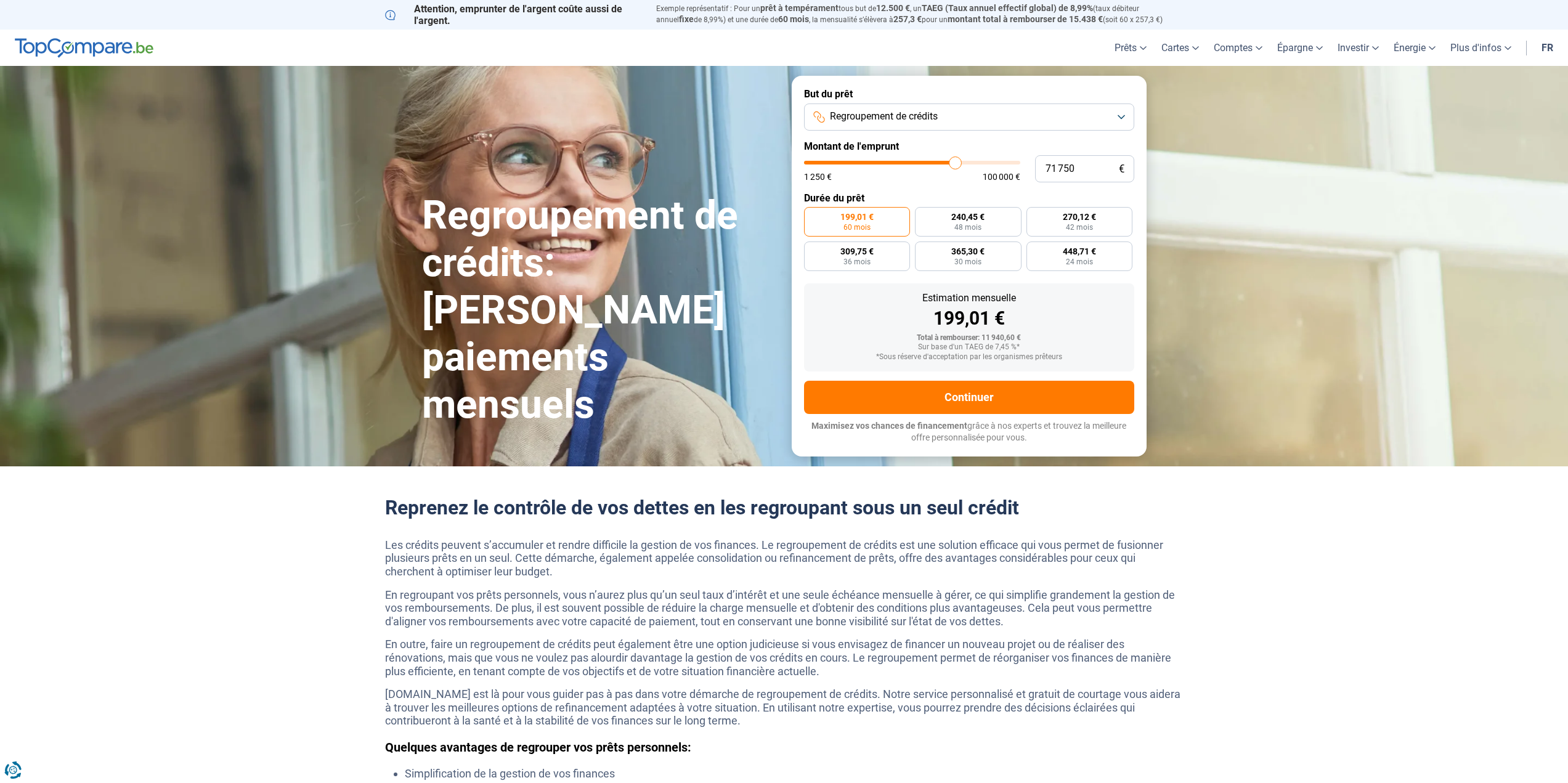
type input "72500"
type input "73 500"
type input "73500"
type input "74 250"
type input "74250"
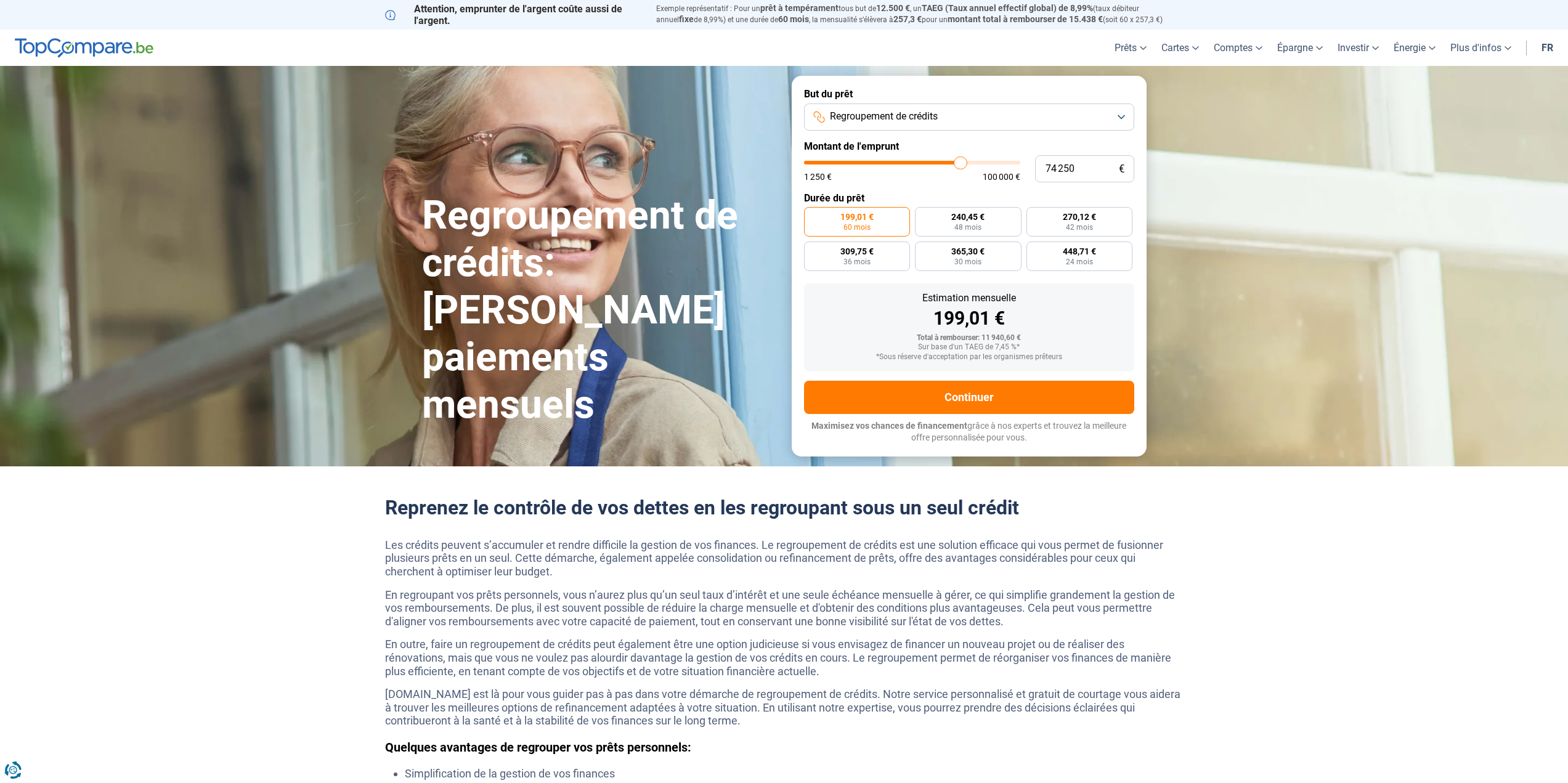
type input "75 250"
type input "75250"
type input "76 250"
type input "76250"
type input "76 750"
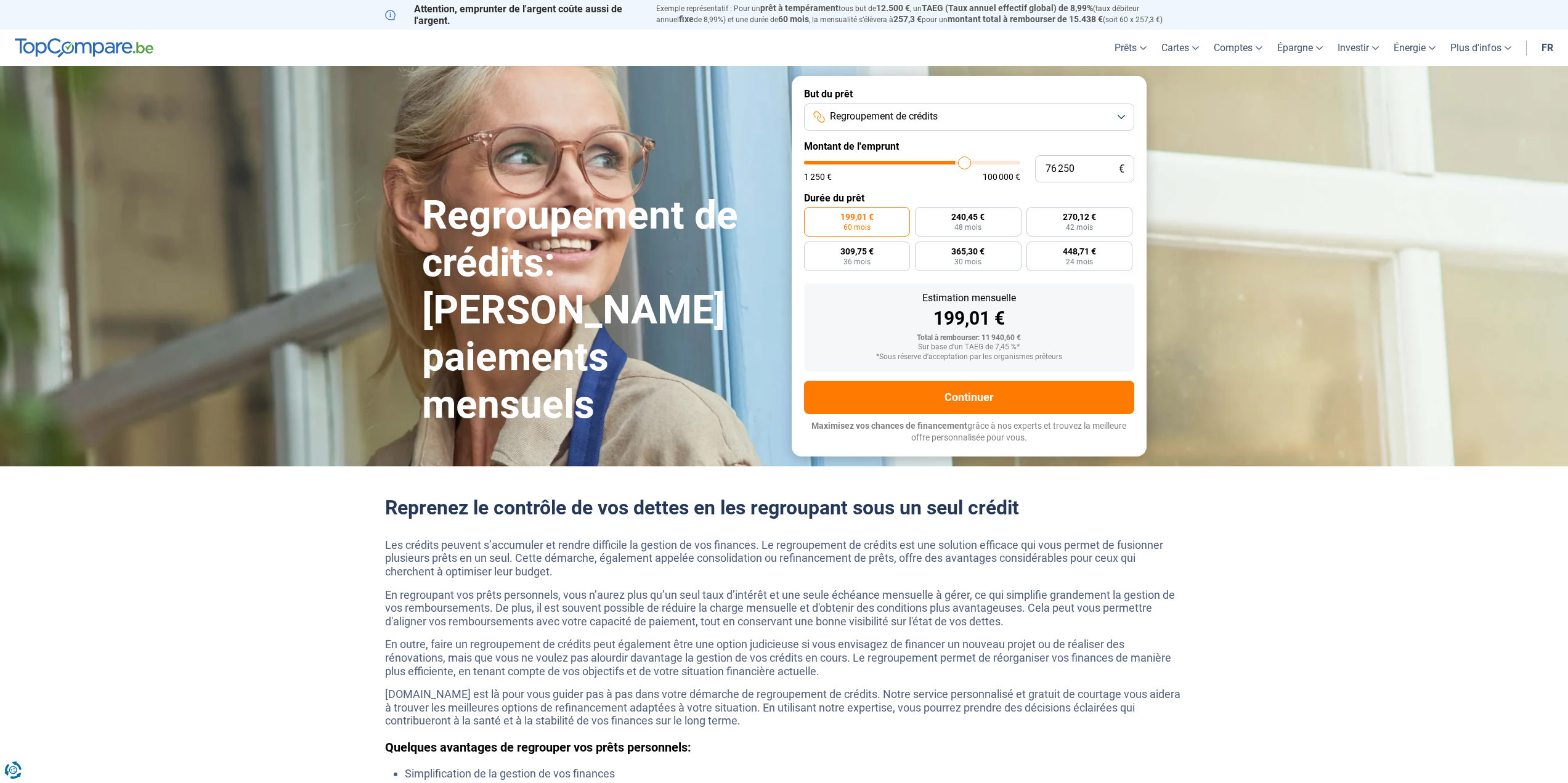
type input "76750"
type input "77 750"
type input "77750"
type input "78 500"
type input "78500"
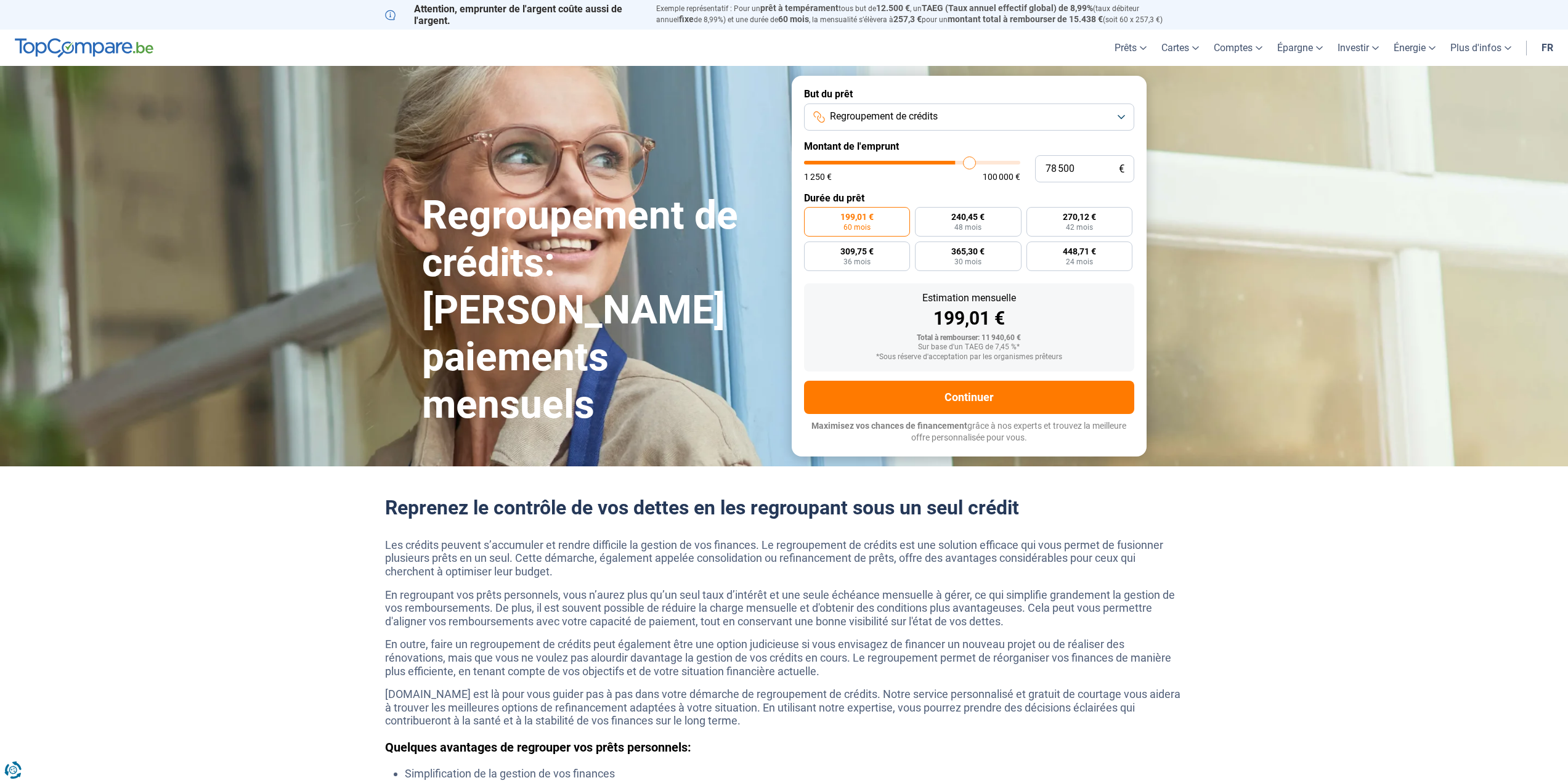
type input "79 250"
type input "79250"
type input "79 750"
type input "79750"
type input "80 250"
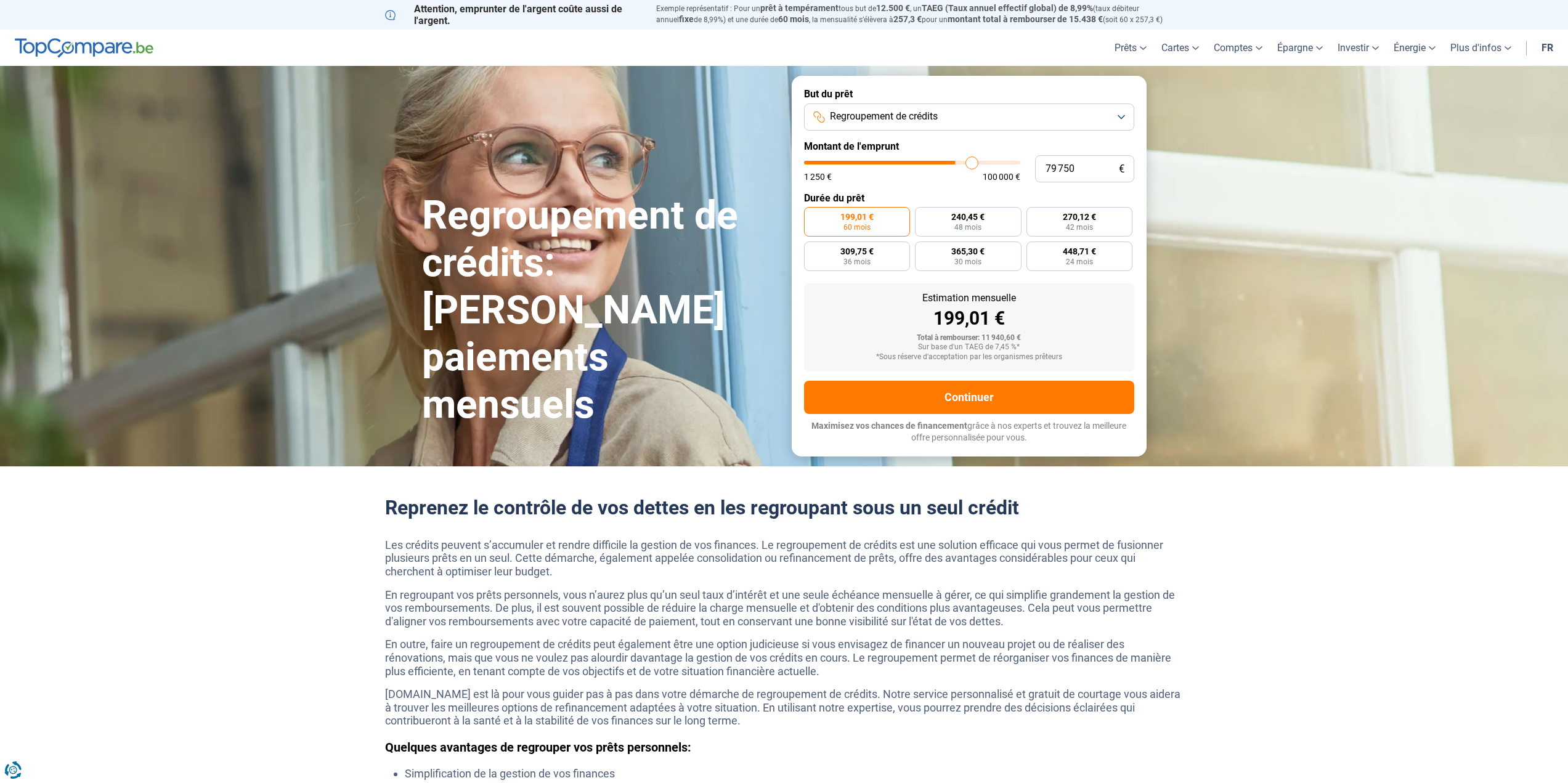
type input "80250"
type input "80 750"
type input "80750"
type input "81 000"
type input "81000"
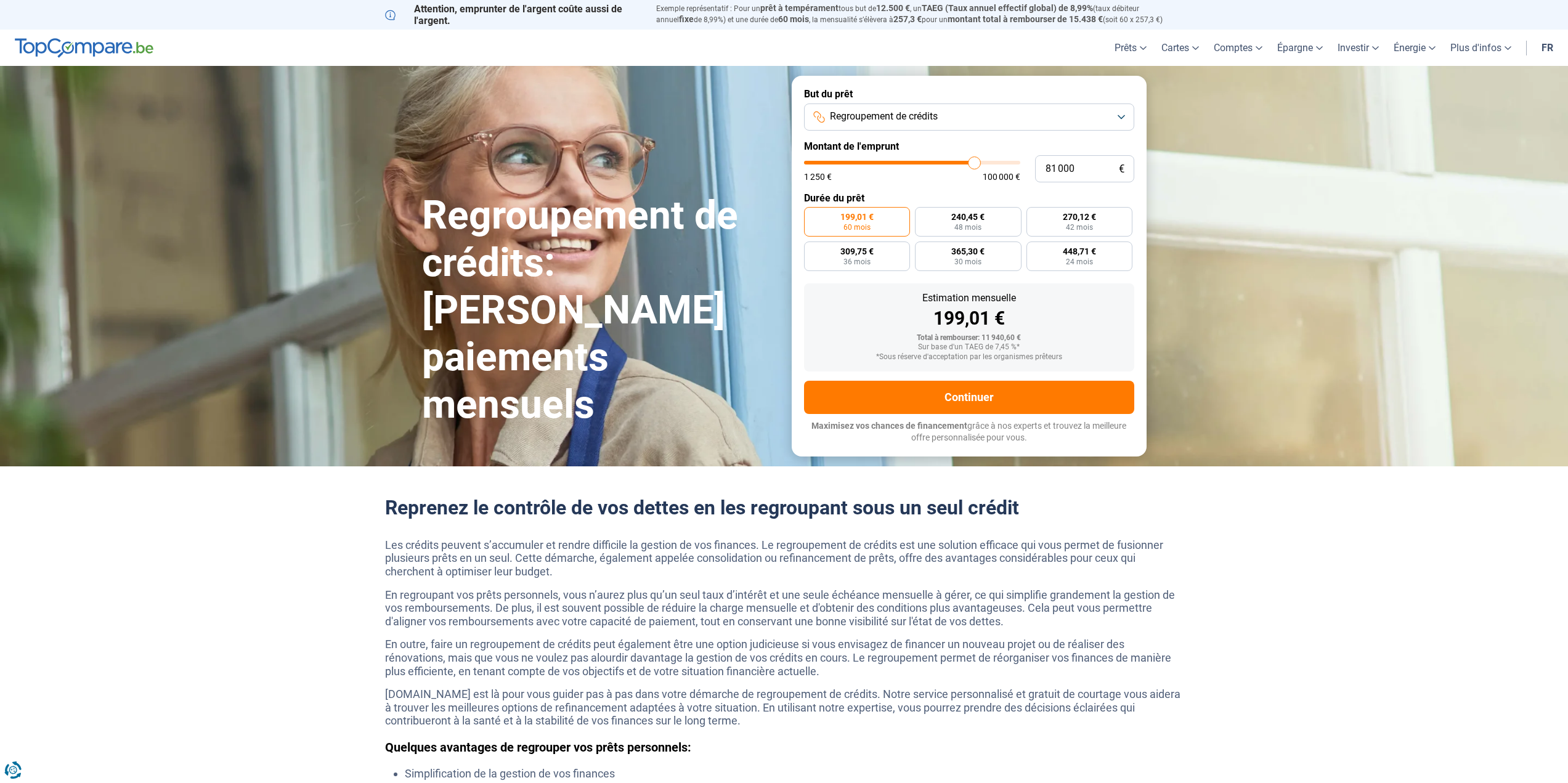
type input "80 750"
type input "80750"
type input "80 250"
type input "80250"
type input "80 000"
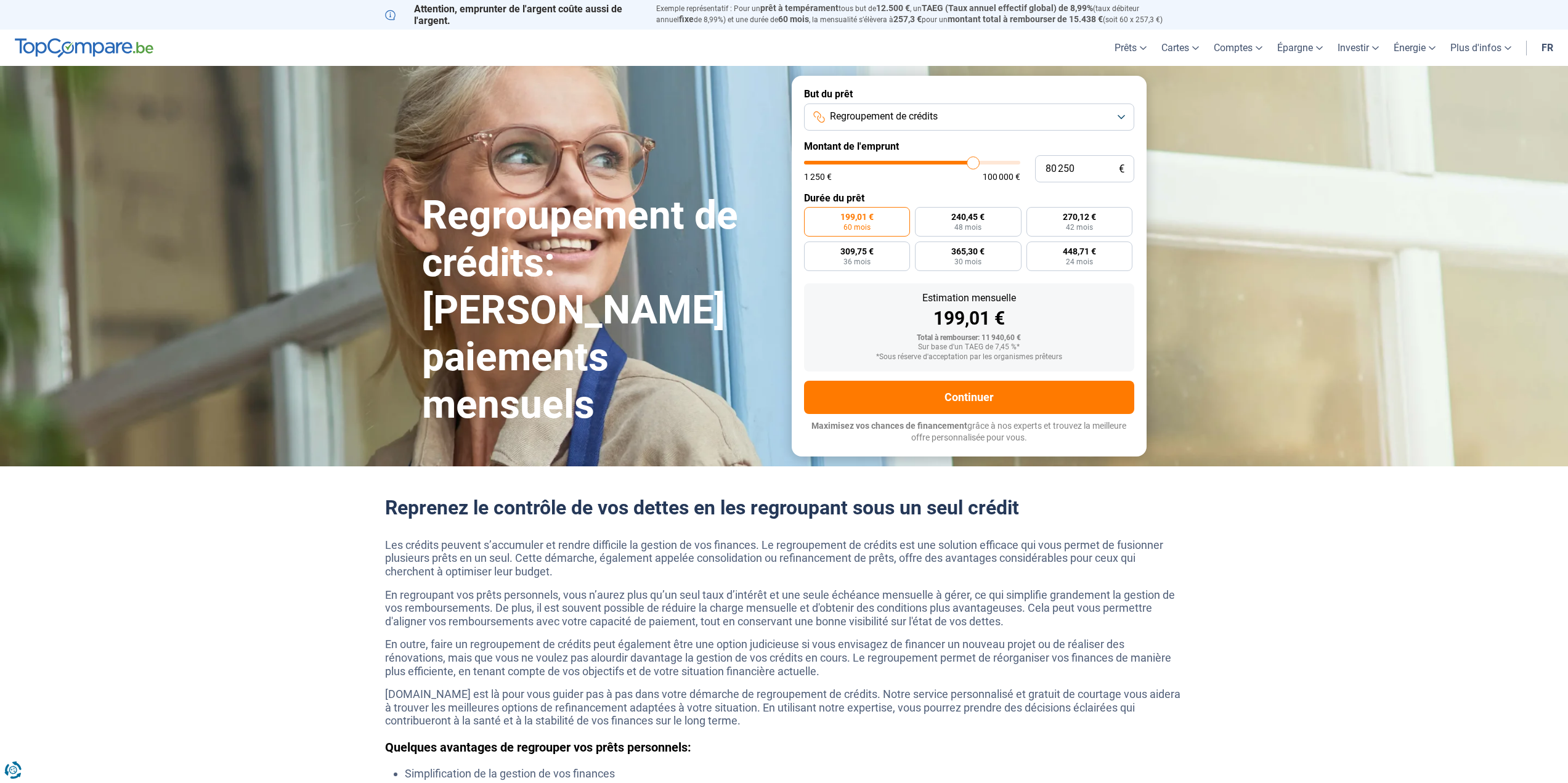
type input "80000"
type input "79 250"
type input "79250"
type input "78 250"
type input "78250"
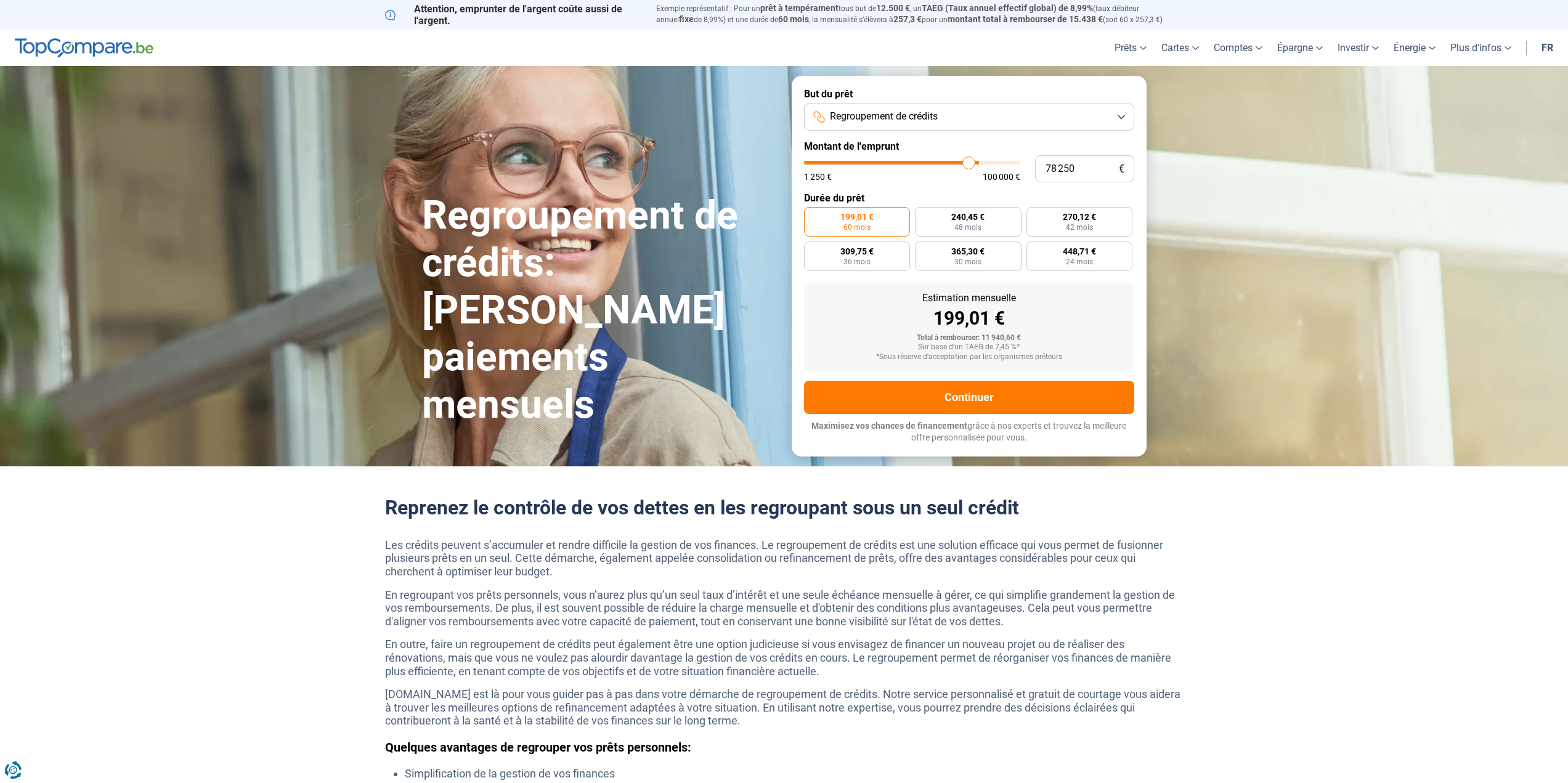
type input "77 750"
type input "77750"
type input "76 500"
type input "76500"
type input "75 500"
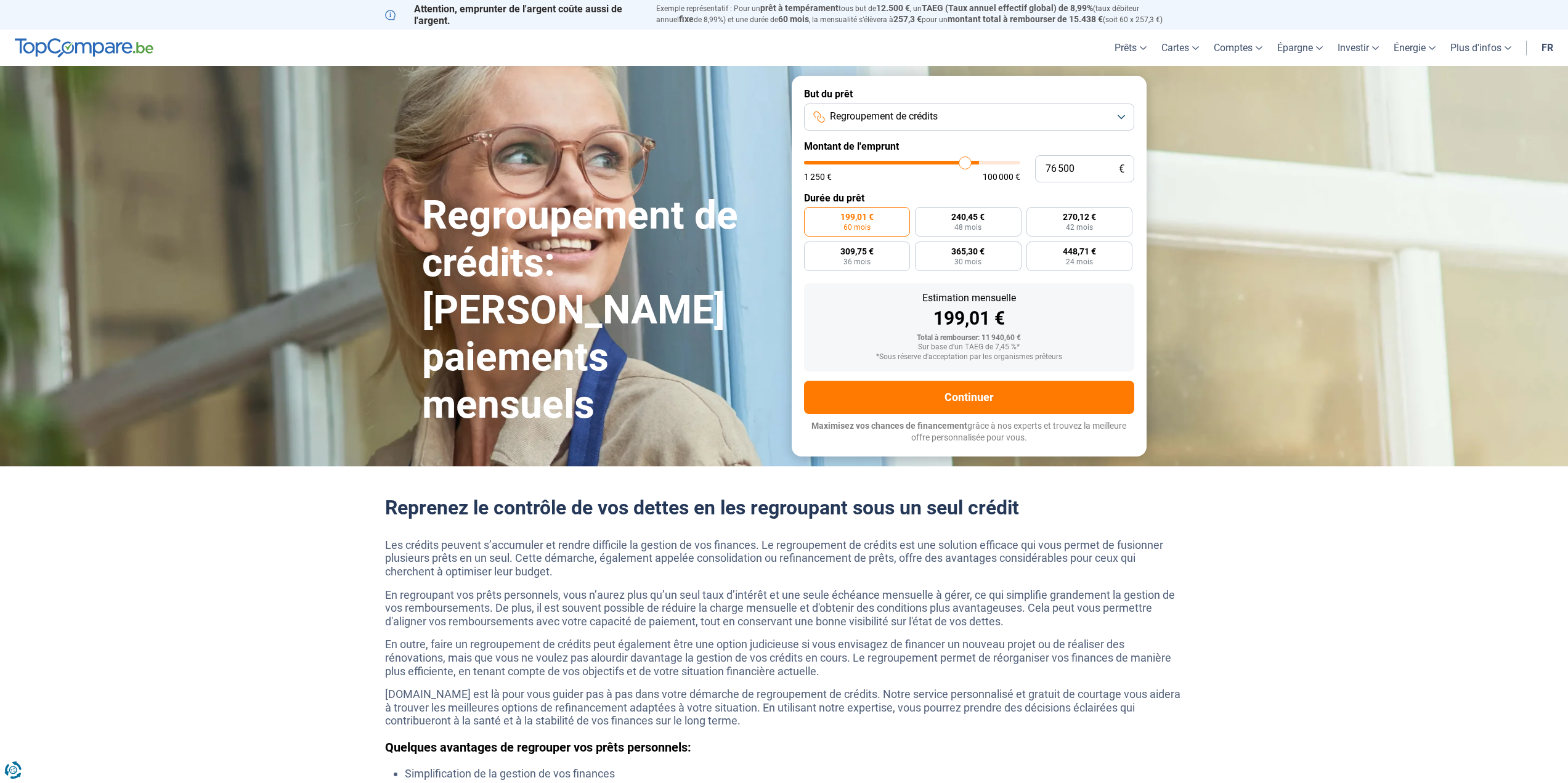
type input "75500"
type input "74 250"
type input "74250"
type input "73 250"
type input "73250"
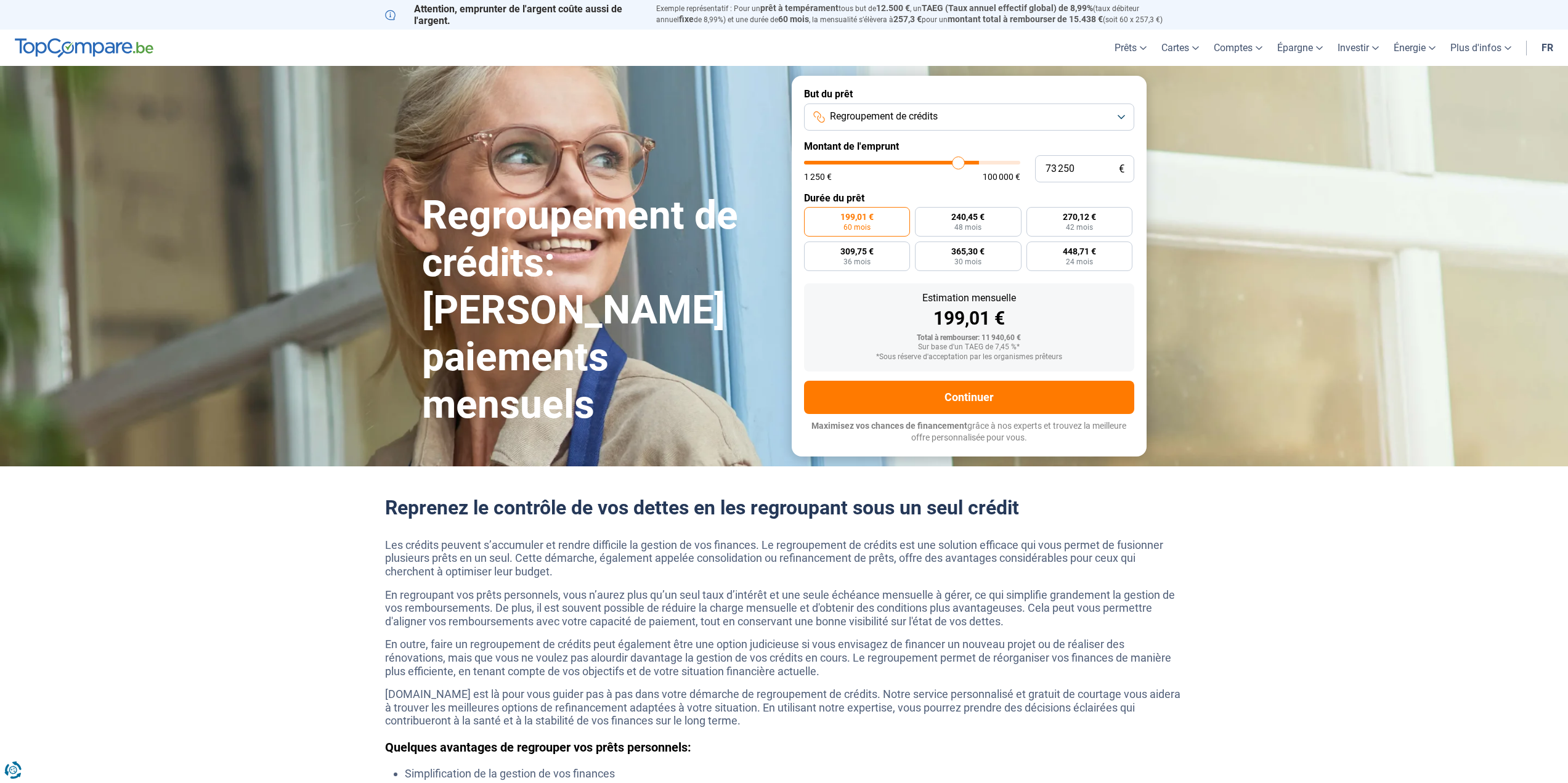
type input "72 000"
type input "72000"
type input "71 000"
type input "71000"
type input "69 500"
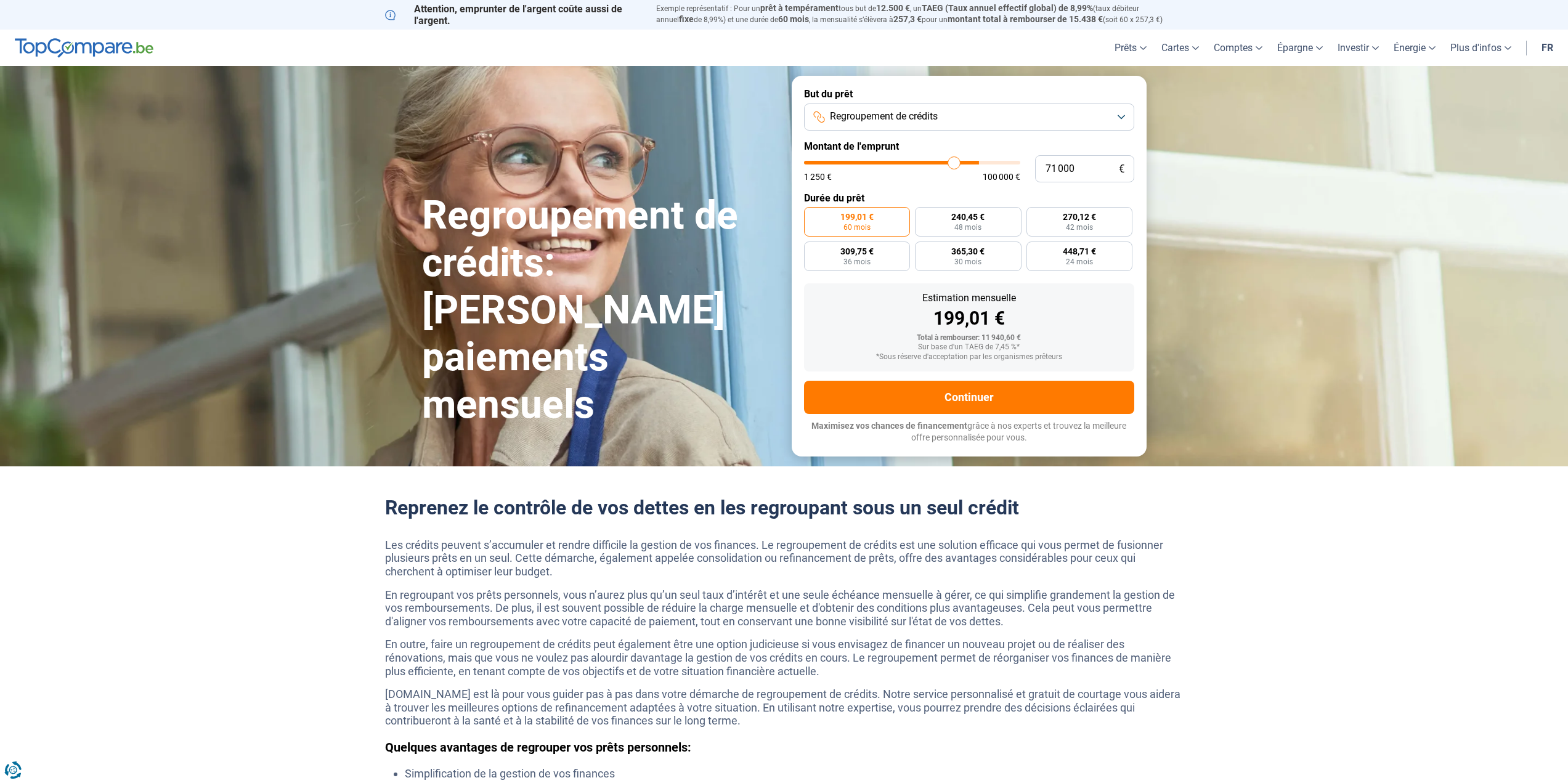
type input "69500"
type input "68 250"
type input "68250"
type input "67 500"
type input "67500"
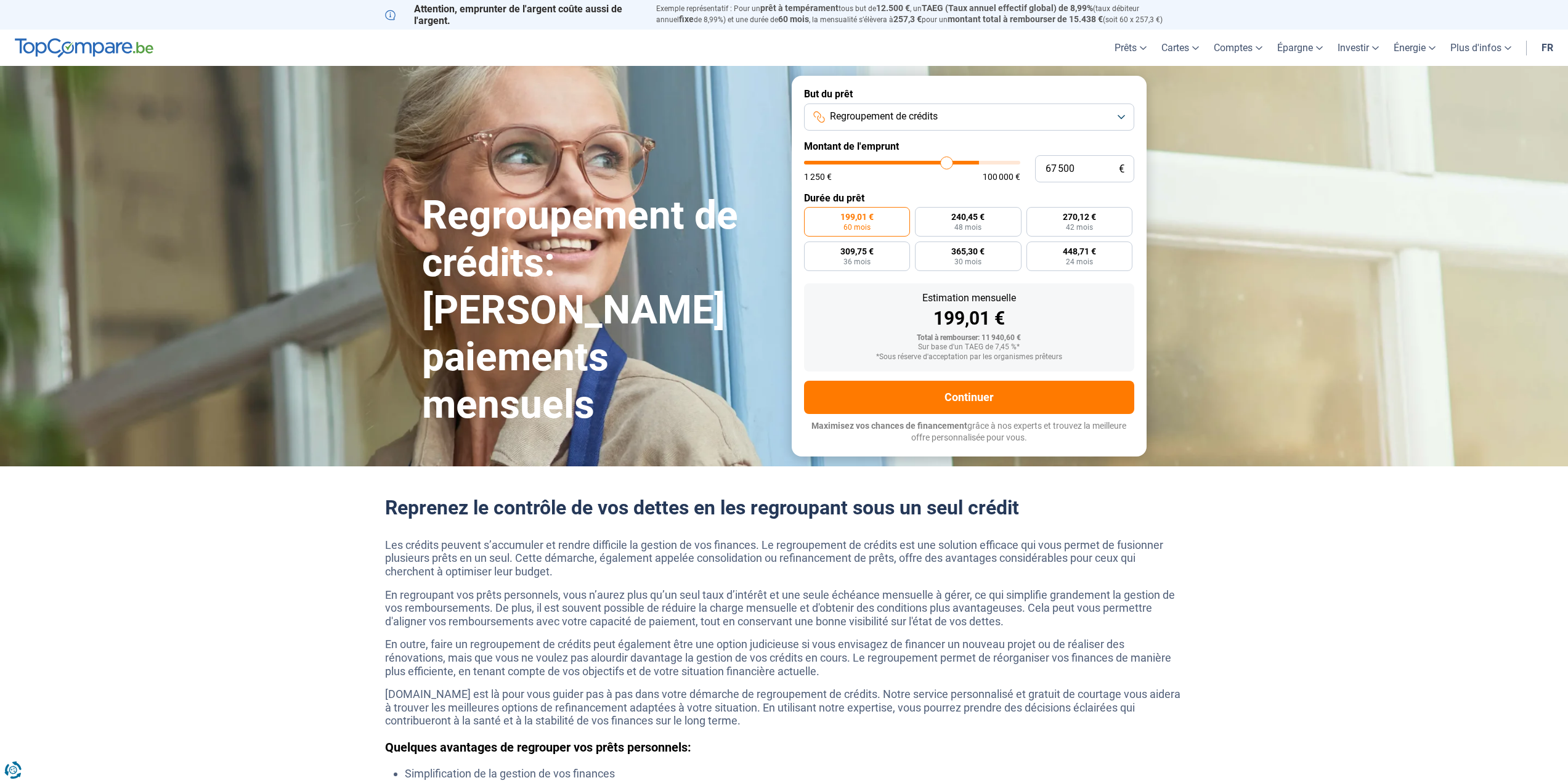
type input "66 500"
type input "66500"
type input "65 250"
type input "65250"
type input "64 750"
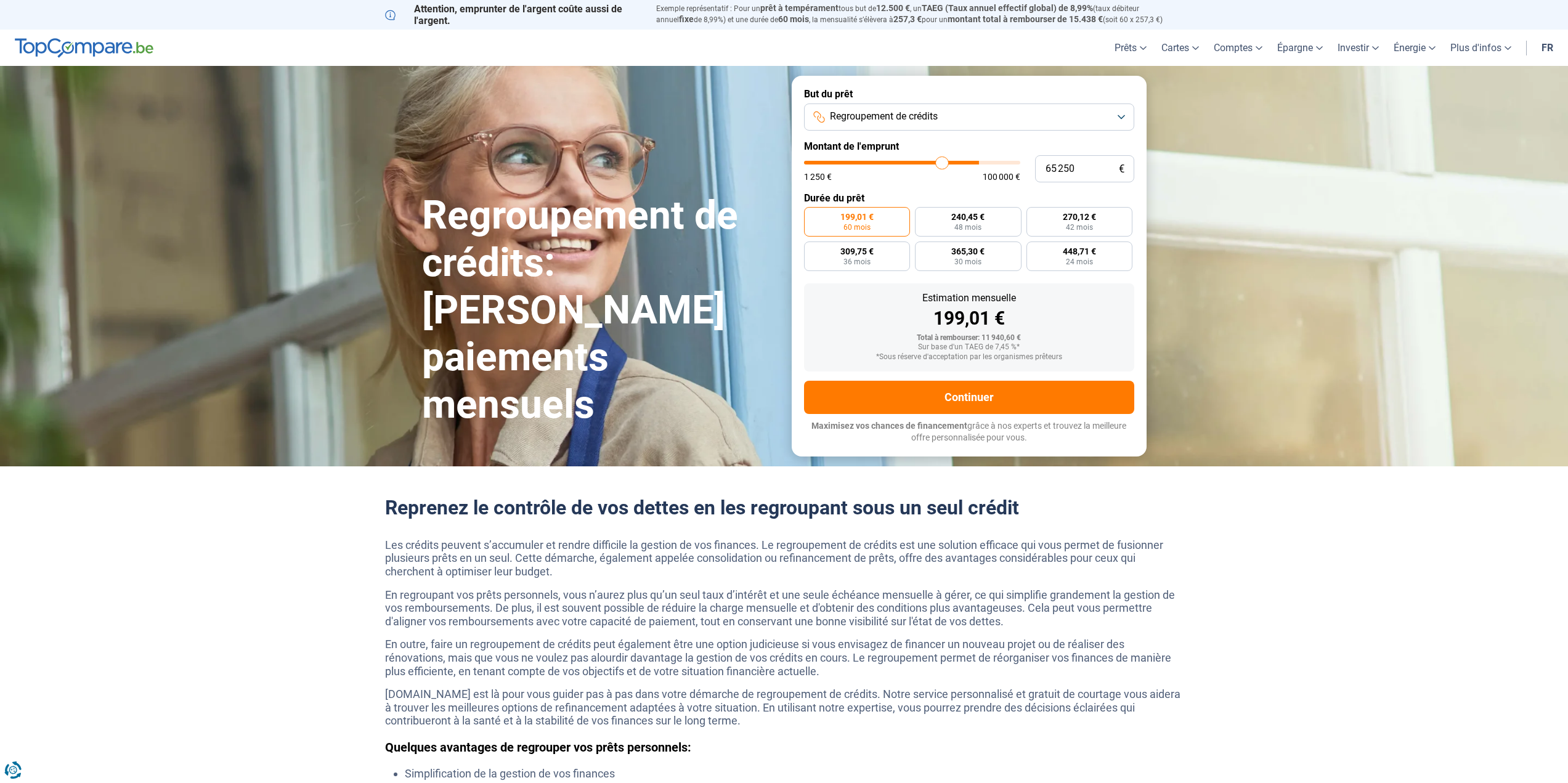
type input "64750"
type input "63 750"
type input "63750"
type input "63 250"
type input "63250"
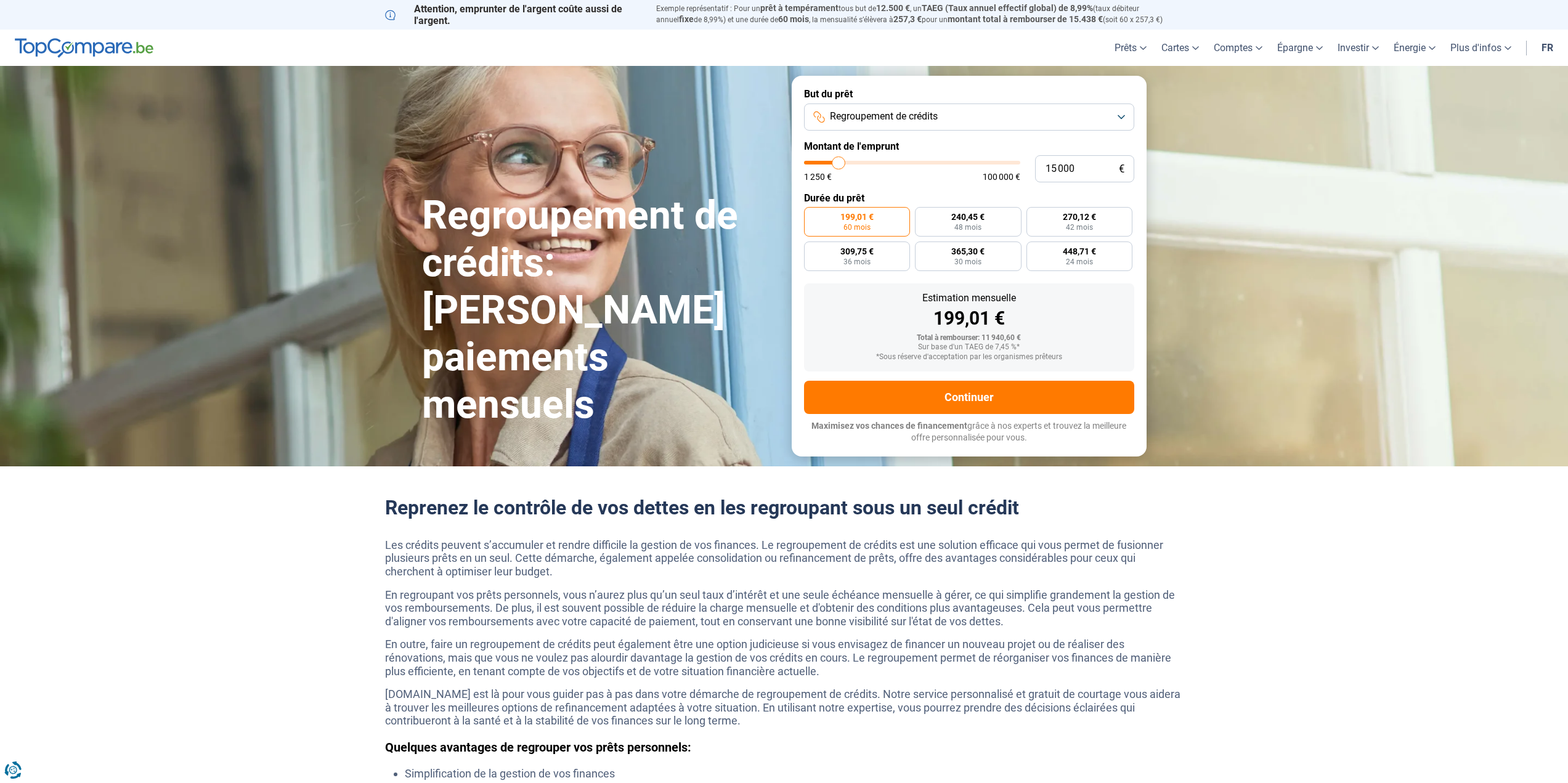
drag, startPoint x: 824, startPoint y: 164, endPoint x: 839, endPoint y: 179, distance: 21.2
click at [839, 164] on input "range" at bounding box center [912, 162] width 217 height 4
click at [1076, 261] on span "24 mois" at bounding box center [1080, 262] width 27 height 8
click at [1034, 250] on input "673,00 € 24 mois" at bounding box center [1030, 245] width 8 height 8
click at [897, 119] on span "Regroupement de crédits" at bounding box center [884, 117] width 108 height 14
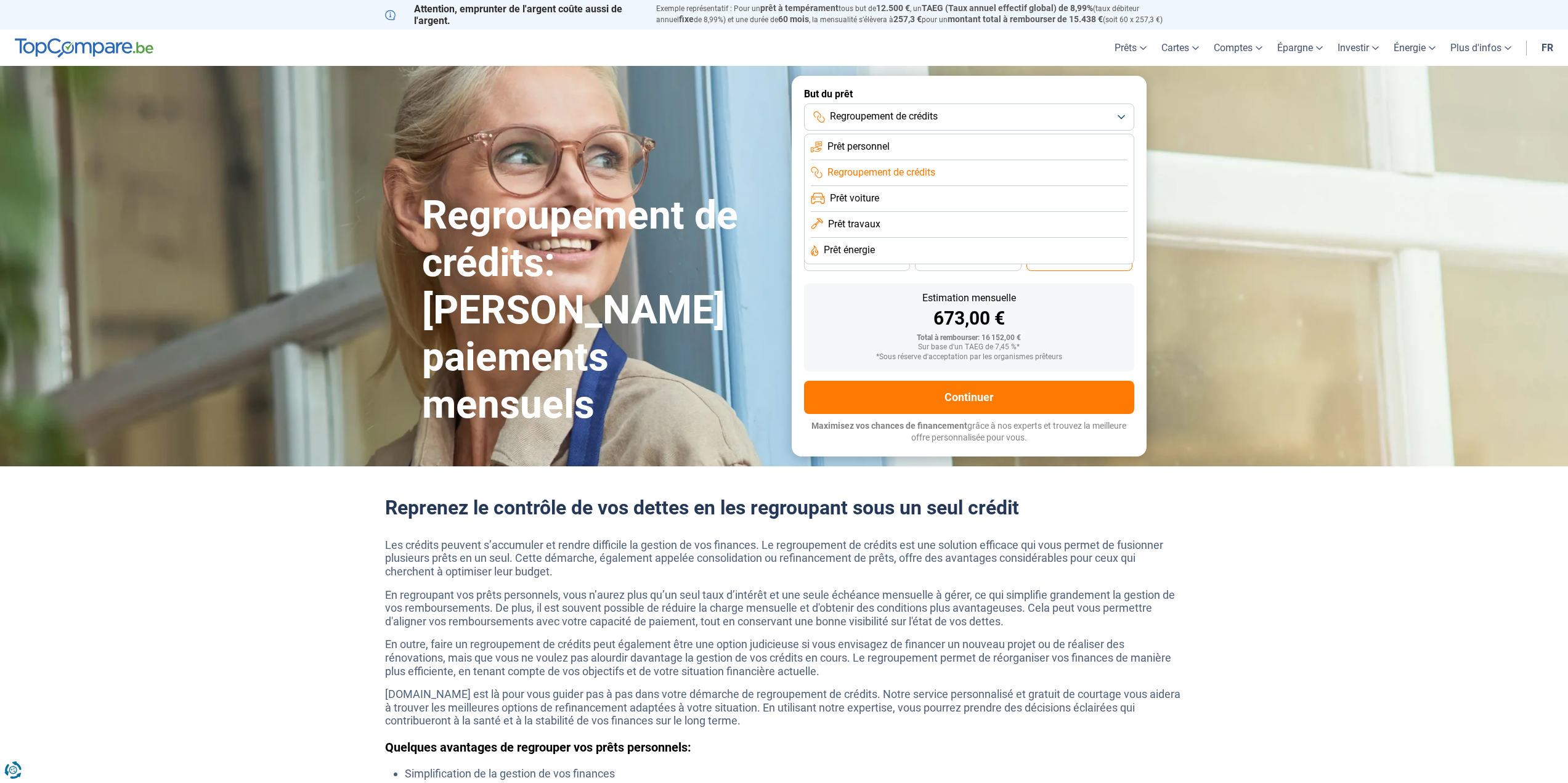
click at [891, 148] on li "Prêt personnel" at bounding box center [969, 147] width 316 height 26
click at [839, 164] on input "range" at bounding box center [912, 162] width 217 height 4
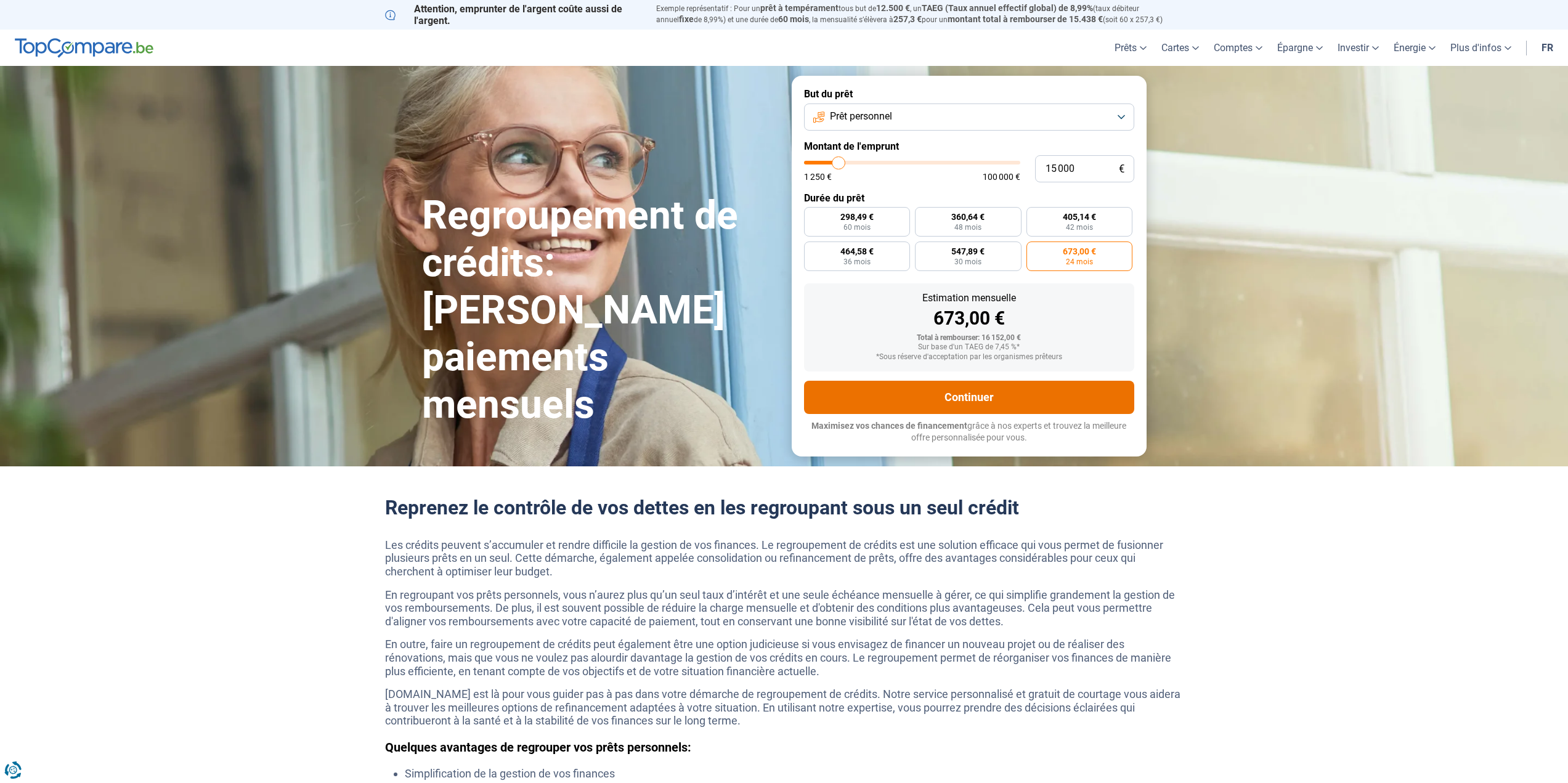
click at [990, 401] on button "Continuer" at bounding box center [969, 398] width 330 height 33
